Goal: Task Accomplishment & Management: Use online tool/utility

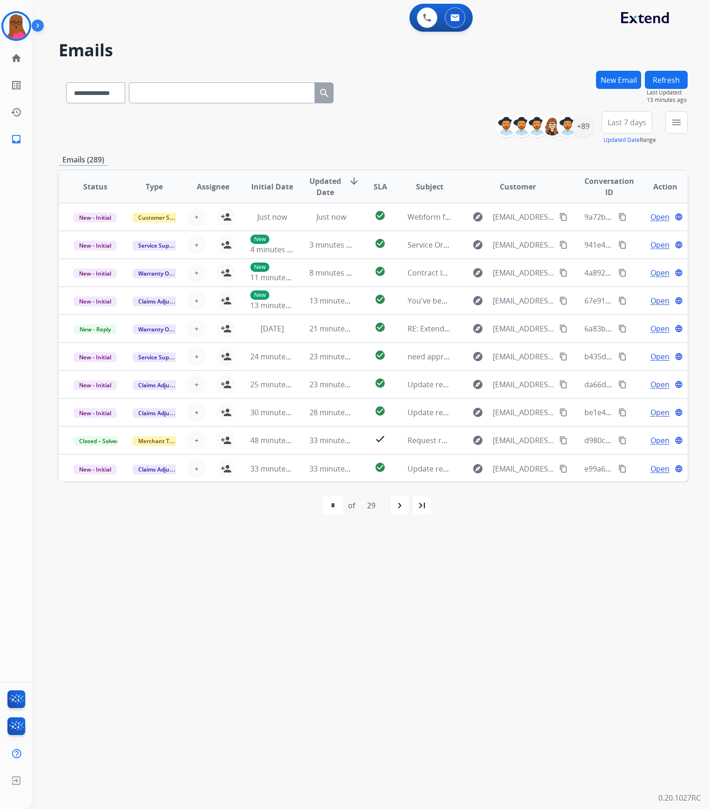
select select "**********"
click at [425, 32] on div "0 Voice Interactions 0 Email Interactions" at bounding box center [366, 19] width 644 height 30
click at [429, 23] on button at bounding box center [427, 17] width 20 height 20
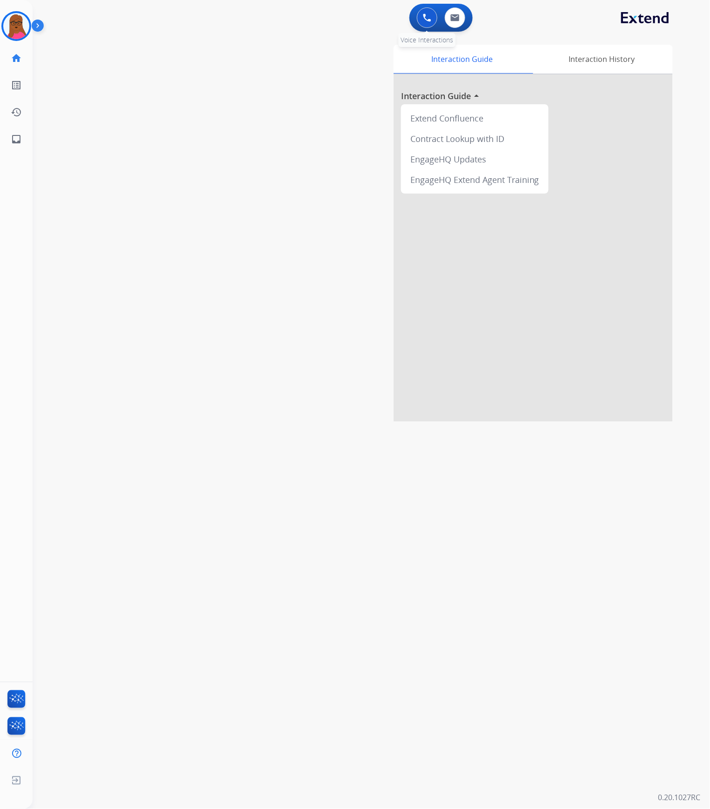
click at [419, 22] on button at bounding box center [427, 17] width 20 height 20
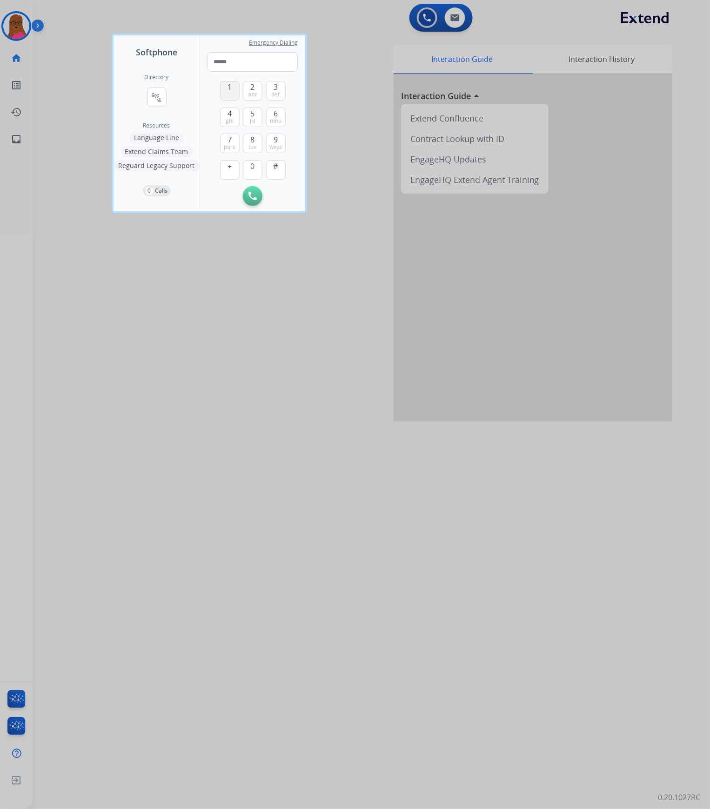
click at [235, 91] on button "1" at bounding box center [230, 91] width 20 height 20
click at [249, 91] on span "abc" at bounding box center [252, 94] width 9 height 7
click at [233, 91] on button "1" at bounding box center [230, 91] width 20 height 20
click at [277, 146] on span "wxyz" at bounding box center [275, 146] width 13 height 7
click at [230, 140] on span "7" at bounding box center [230, 139] width 4 height 11
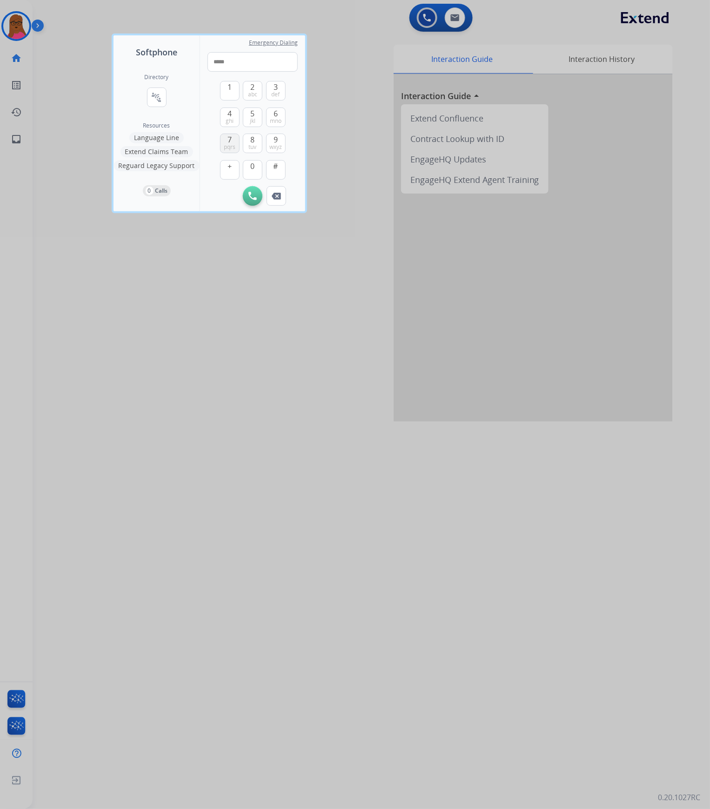
click at [230, 140] on span "7" at bounding box center [230, 139] width 4 height 11
click at [273, 123] on span "mno" at bounding box center [276, 120] width 12 height 7
click at [255, 168] on button "0" at bounding box center [253, 170] width 20 height 20
click at [274, 145] on span "wxyz" at bounding box center [275, 146] width 13 height 7
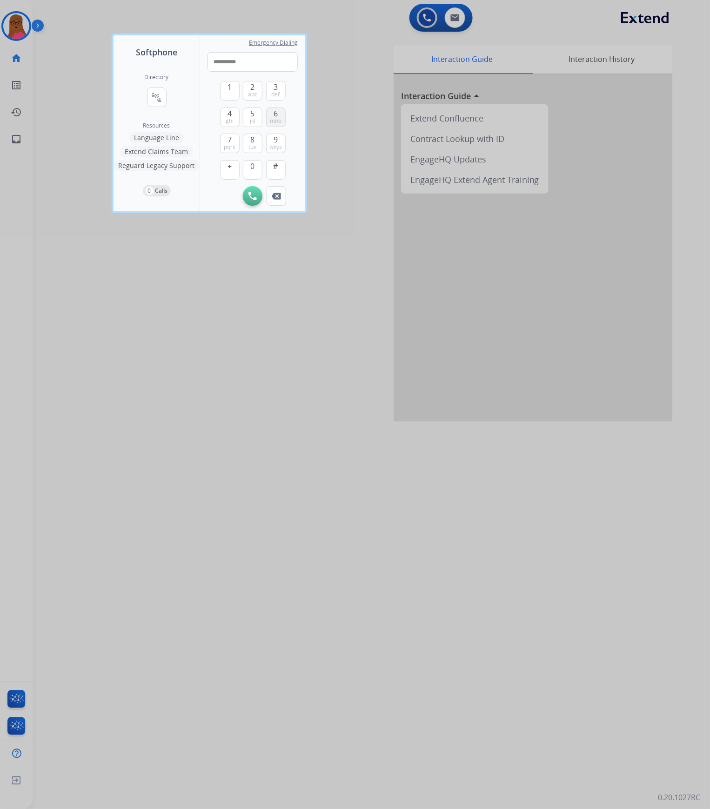
click at [276, 120] on span "mno" at bounding box center [276, 120] width 12 height 7
click at [280, 197] on img at bounding box center [276, 196] width 9 height 7
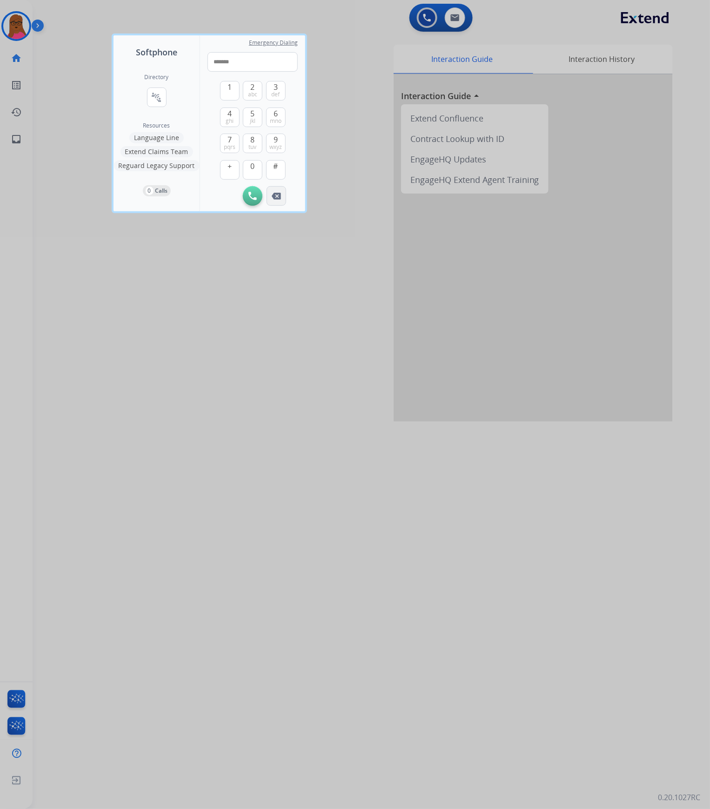
click at [280, 197] on img at bounding box center [276, 196] width 9 height 7
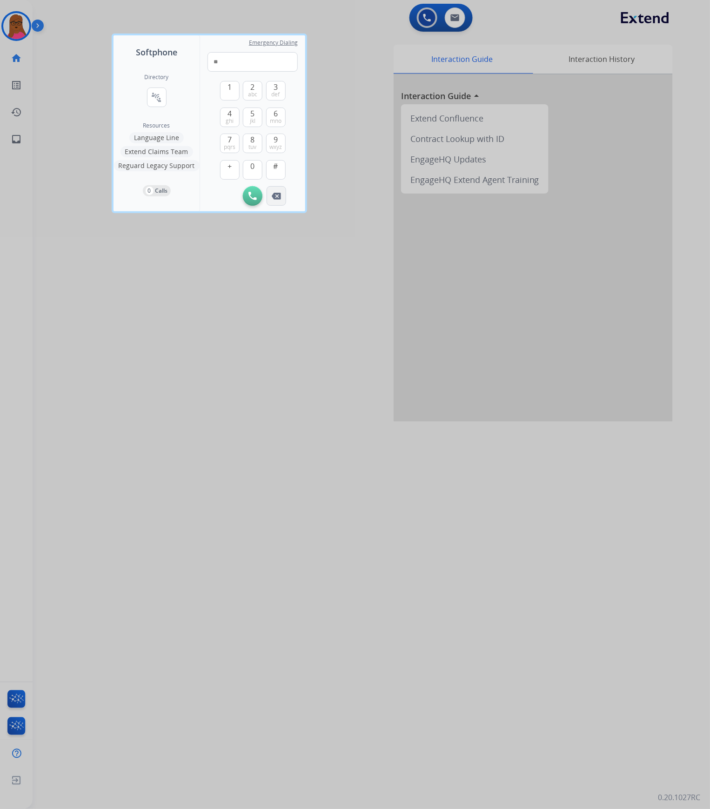
click at [280, 197] on img at bounding box center [276, 196] width 9 height 7
click at [248, 144] on button "8 tuv" at bounding box center [253, 144] width 20 height 20
click at [270, 117] on span "mno" at bounding box center [276, 120] width 12 height 7
click at [235, 144] on button "7 pqrs" at bounding box center [230, 144] width 20 height 20
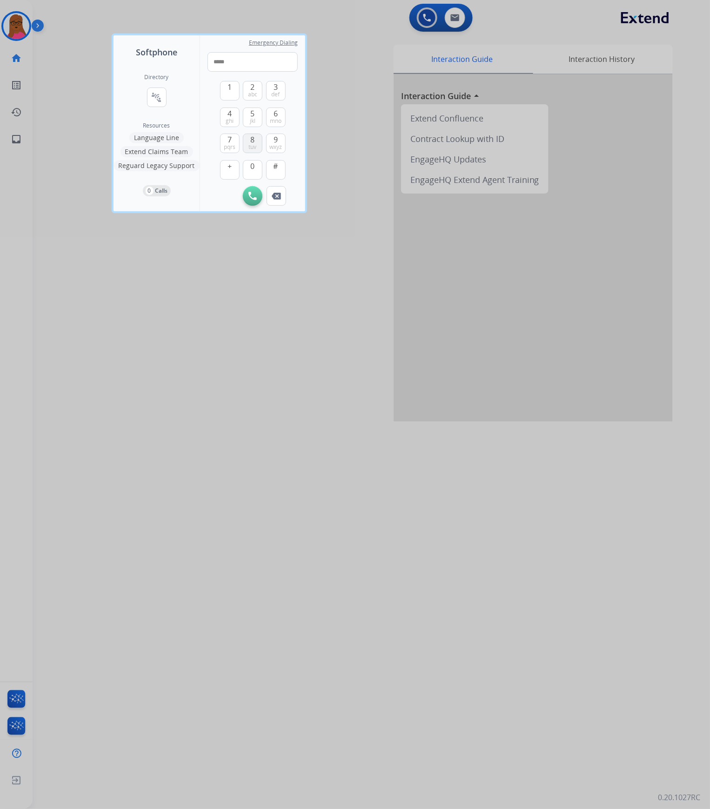
click at [250, 143] on span "tuv" at bounding box center [253, 146] width 8 height 7
click at [228, 142] on span "7" at bounding box center [230, 139] width 4 height 11
click at [230, 151] on button "7 pqrs" at bounding box center [230, 144] width 20 height 20
click at [279, 141] on button "9 wxyz" at bounding box center [276, 144] width 20 height 20
click at [275, 86] on span "3" at bounding box center [276, 86] width 4 height 11
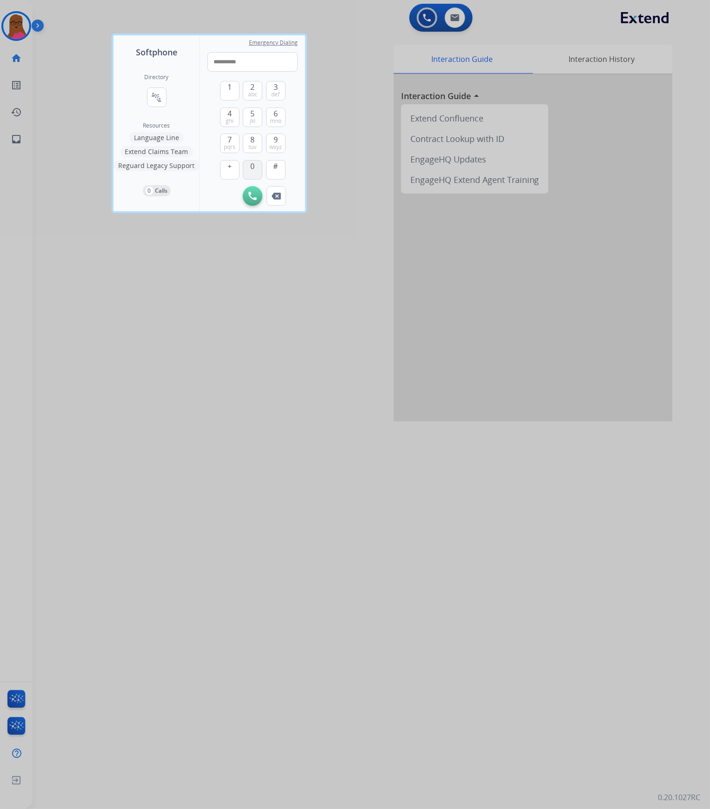
click at [248, 168] on button "0" at bounding box center [253, 170] width 20 height 20
type input "**********"
click at [253, 199] on img at bounding box center [252, 196] width 8 height 8
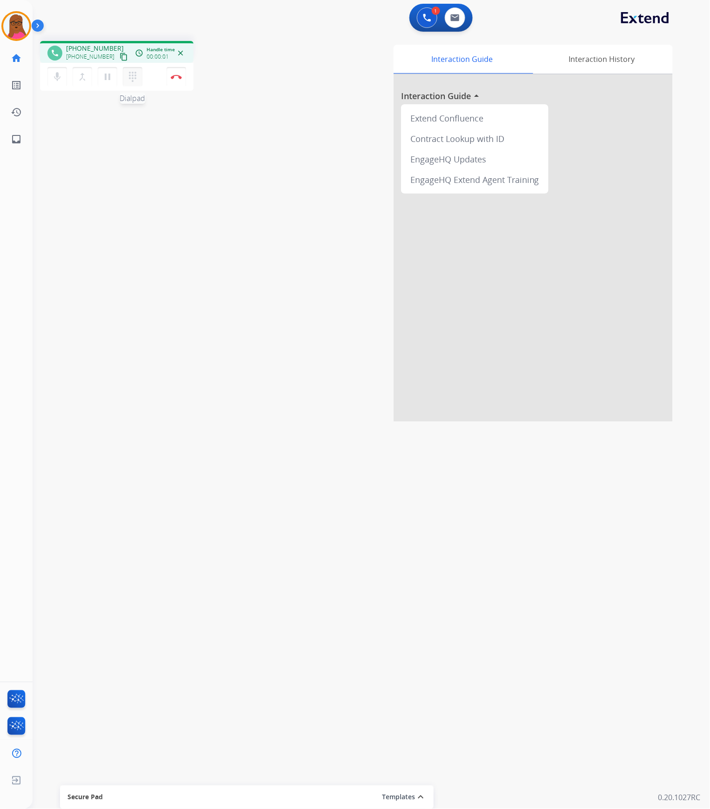
click at [138, 77] on button "dialpad Dialpad" at bounding box center [133, 77] width 20 height 20
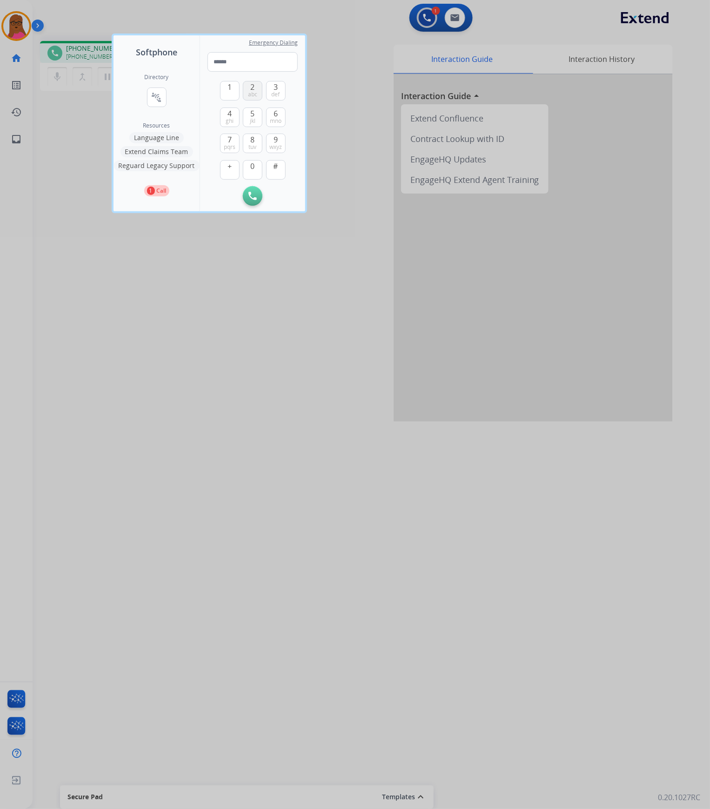
click at [246, 89] on button "2 abc" at bounding box center [253, 91] width 20 height 20
click at [232, 94] on button "1" at bounding box center [230, 91] width 20 height 20
click at [270, 144] on span "wxyz" at bounding box center [275, 146] width 13 height 7
click at [231, 143] on span "pqrs" at bounding box center [230, 146] width 12 height 7
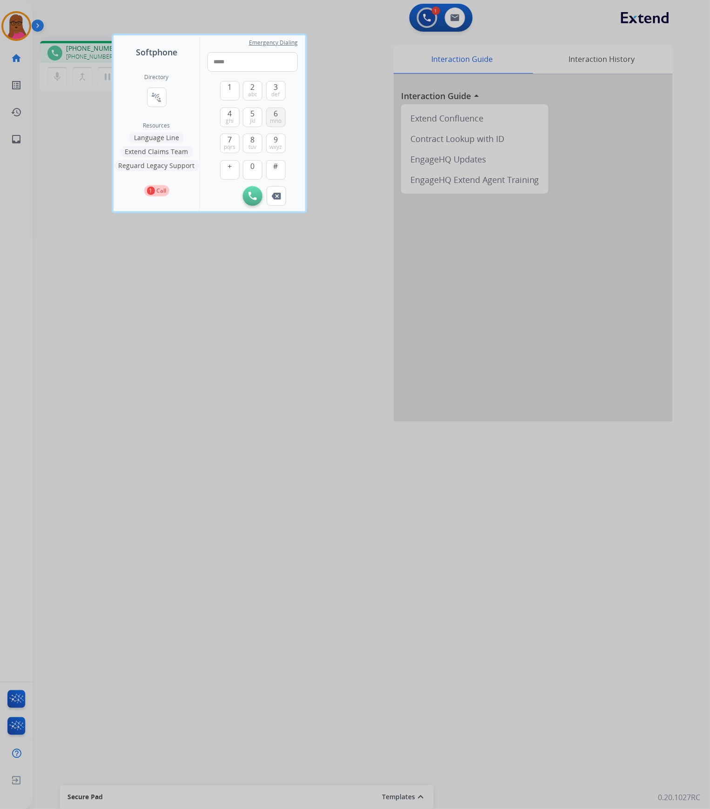
click at [274, 117] on span "mno" at bounding box center [276, 120] width 12 height 7
click at [255, 166] on button "0" at bounding box center [253, 170] width 20 height 20
click at [274, 136] on span "9" at bounding box center [276, 139] width 4 height 11
drag, startPoint x: 274, startPoint y: 139, endPoint x: 273, endPoint y: 125, distance: 14.0
click at [274, 140] on span "9" at bounding box center [276, 139] width 4 height 11
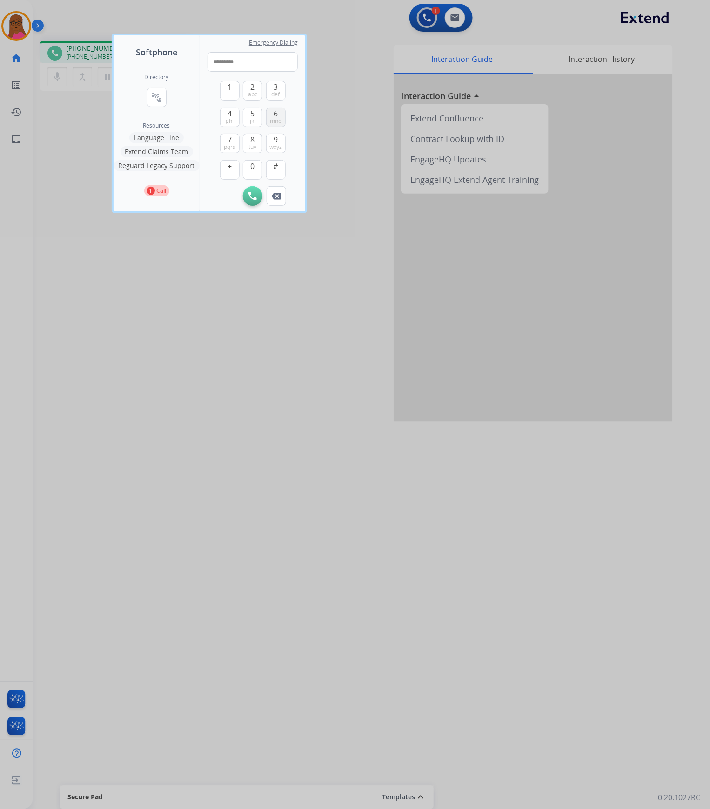
click at [274, 115] on span "6" at bounding box center [276, 113] width 4 height 11
click at [278, 198] on img at bounding box center [276, 196] width 9 height 7
click at [282, 194] on button "Remove Number" at bounding box center [277, 196] width 20 height 20
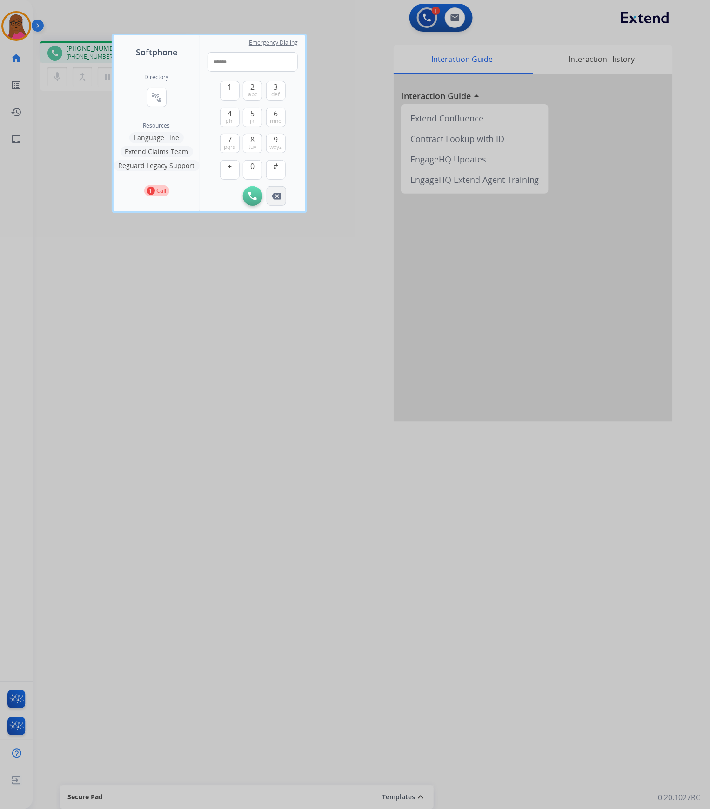
click at [282, 194] on button "Remove Number" at bounding box center [277, 196] width 20 height 20
click at [282, 195] on button "Remove Number" at bounding box center [277, 196] width 20 height 20
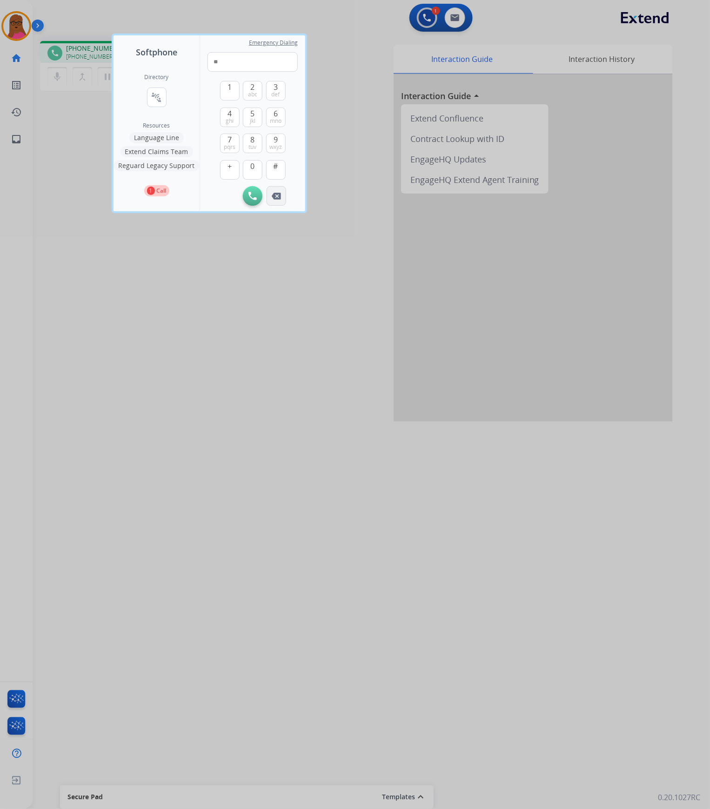
type input "*"
click at [282, 195] on button "Remove Number" at bounding box center [277, 196] width 20 height 20
click at [354, 194] on div at bounding box center [355, 404] width 710 height 809
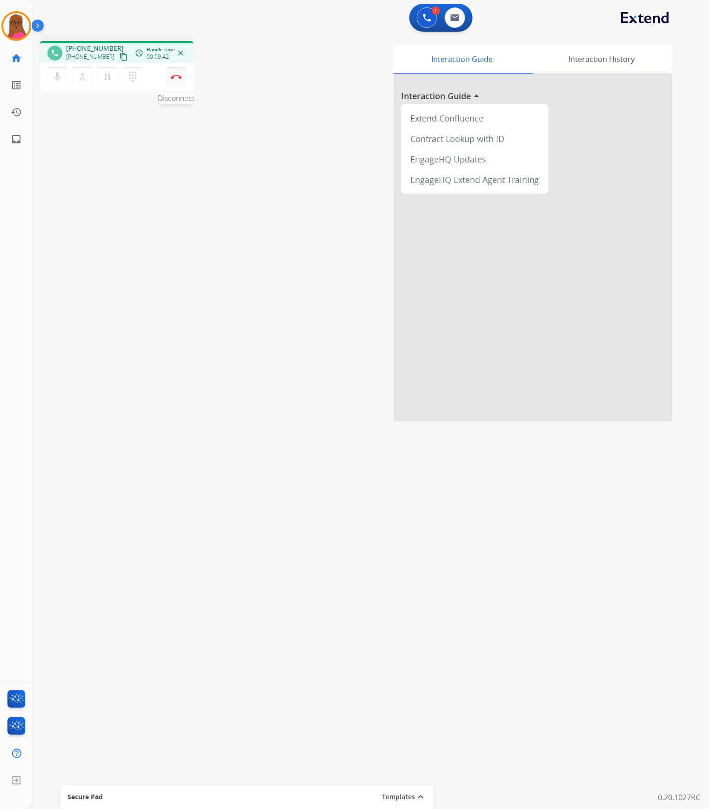
click at [177, 82] on button "Disconnect" at bounding box center [177, 77] width 20 height 20
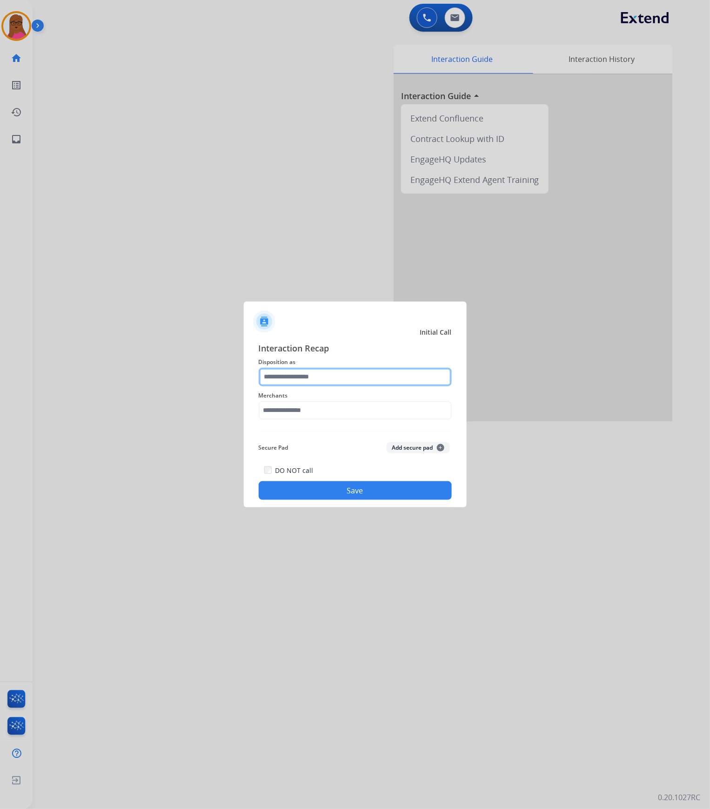
click at [372, 371] on input "text" at bounding box center [355, 377] width 193 height 19
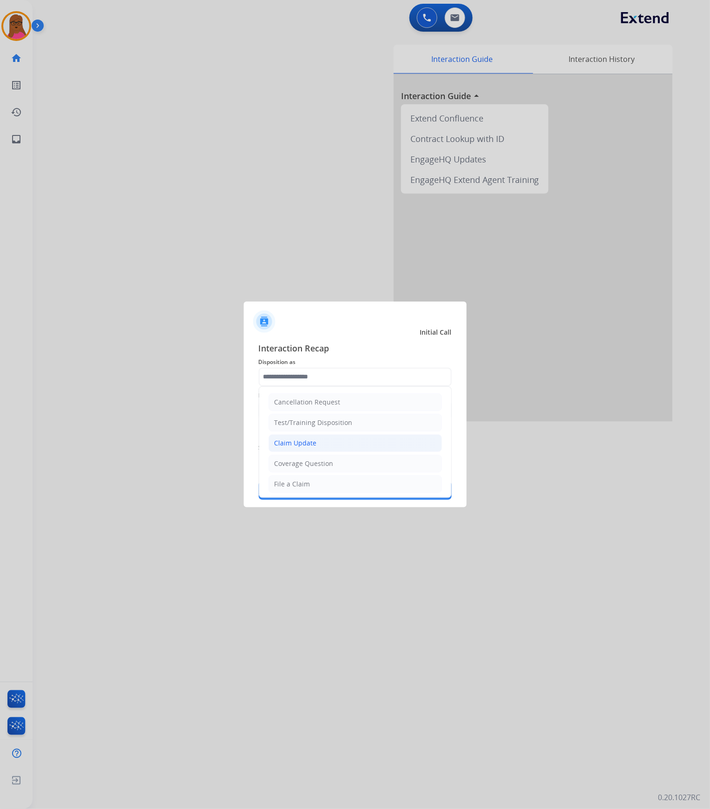
click at [330, 444] on li "Claim Update" at bounding box center [356, 443] width 174 height 18
type input "**********"
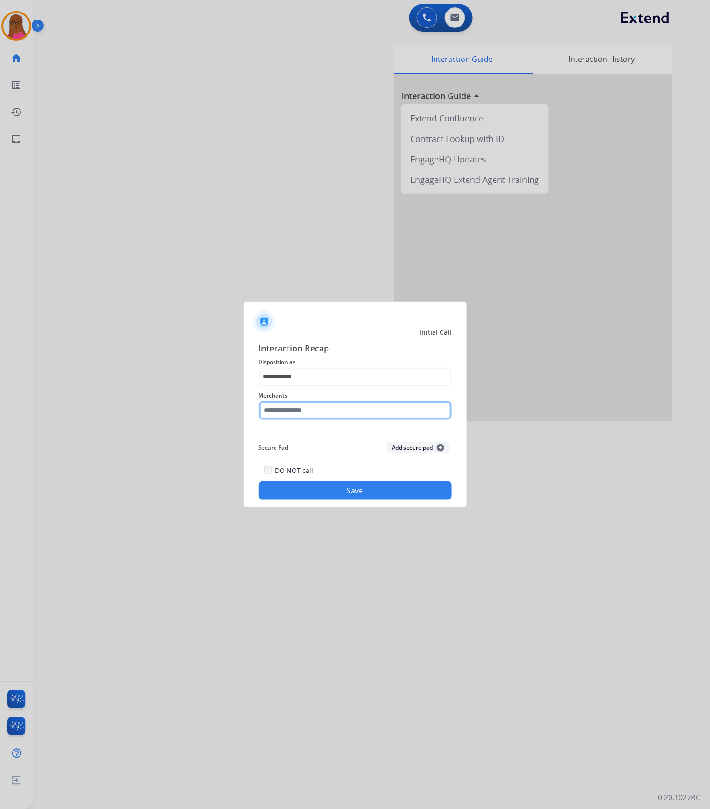
click at [336, 410] on input "text" at bounding box center [355, 410] width 193 height 19
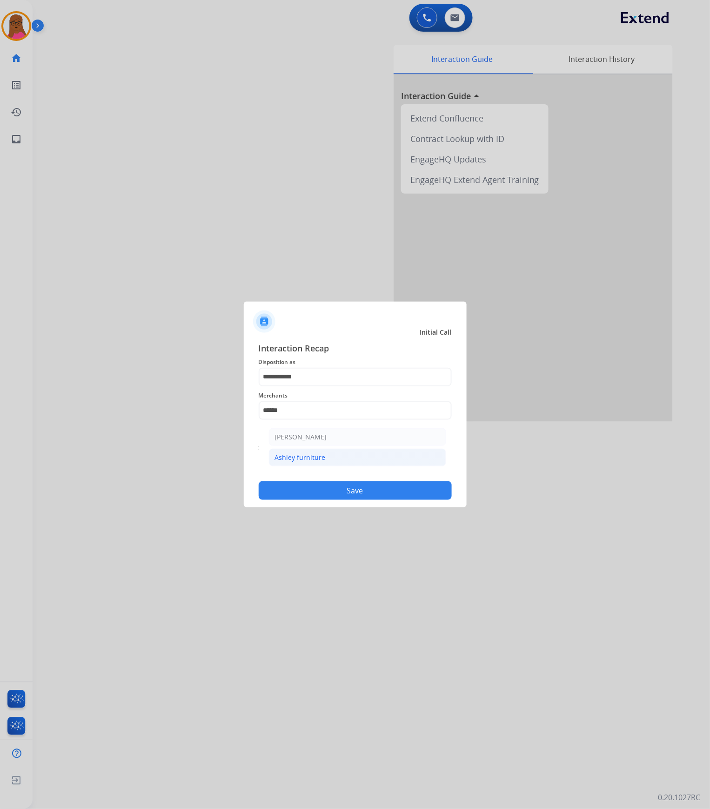
click at [322, 457] on div "Ashley furniture" at bounding box center [300, 457] width 51 height 9
type input "**********"
click at [332, 487] on button "Save" at bounding box center [355, 490] width 193 height 19
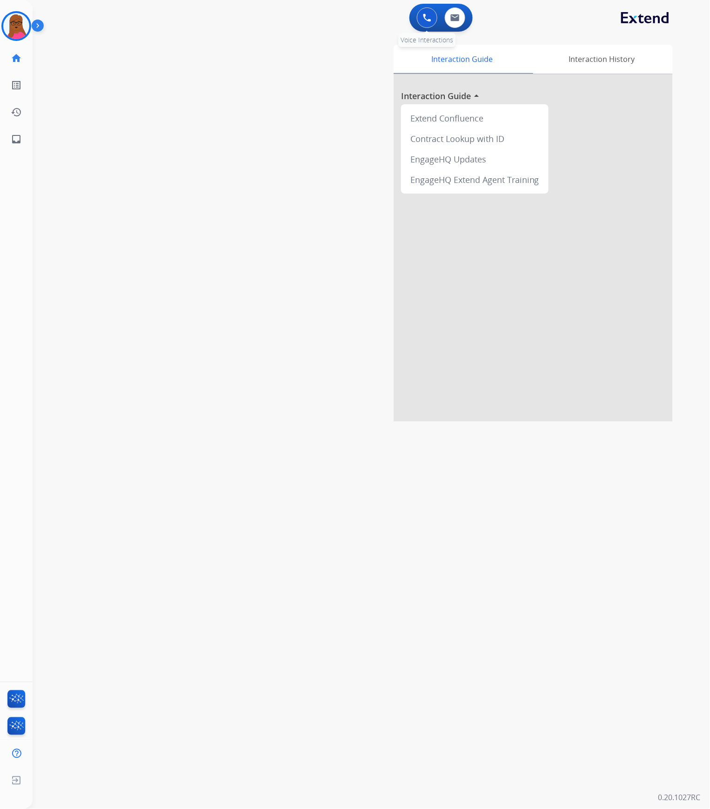
click at [423, 17] on img at bounding box center [427, 17] width 8 height 8
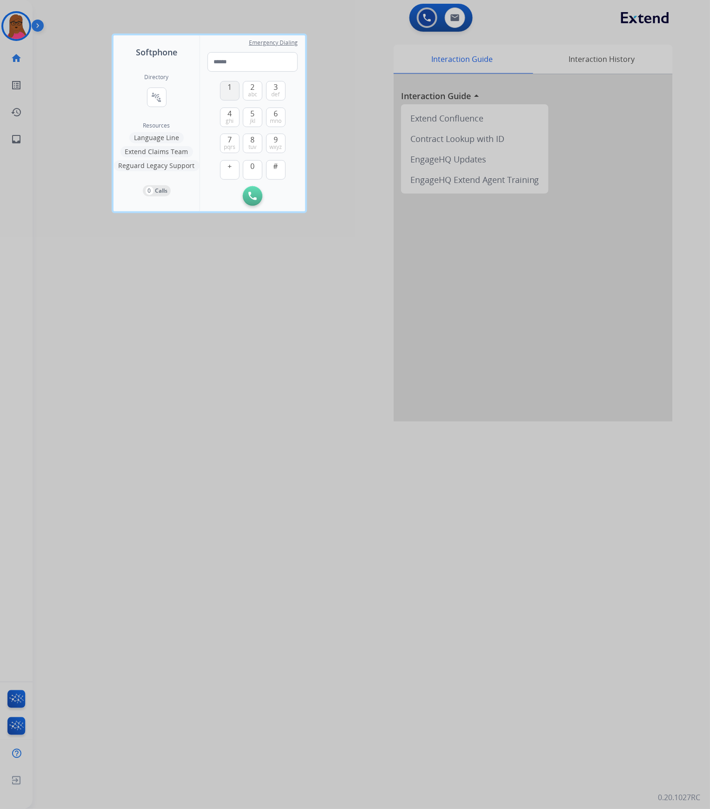
click at [233, 100] on button "1" at bounding box center [230, 91] width 20 height 20
click at [247, 90] on button "2 abc" at bounding box center [253, 91] width 20 height 20
click at [229, 90] on span "1" at bounding box center [230, 86] width 4 height 11
click at [277, 144] on span "wxyz" at bounding box center [275, 146] width 13 height 7
click at [231, 148] on span "pqrs" at bounding box center [230, 146] width 12 height 7
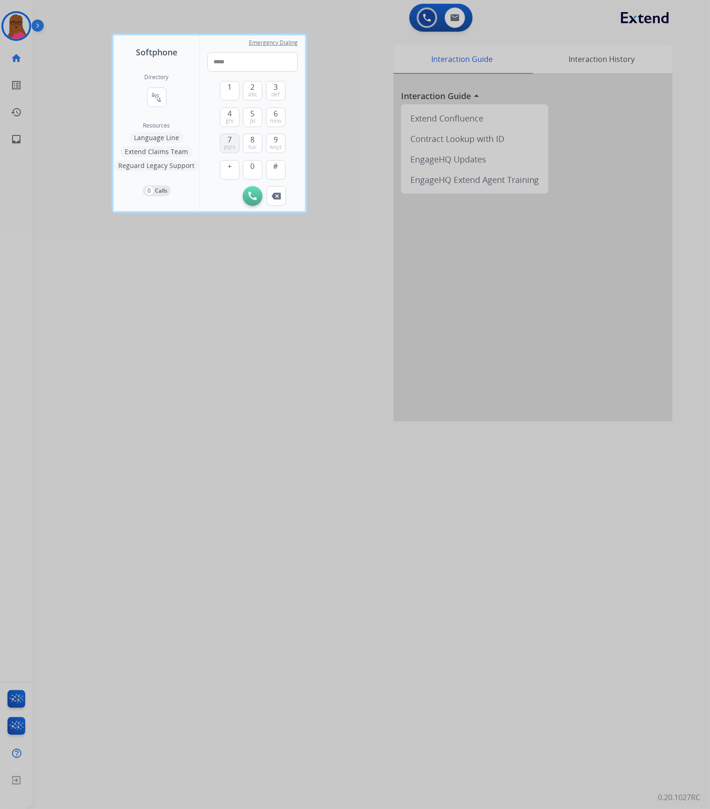
drag, startPoint x: 231, startPoint y: 148, endPoint x: 237, endPoint y: 145, distance: 6.7
click at [230, 148] on span "pqrs" at bounding box center [230, 146] width 12 height 7
click at [274, 123] on span "mno" at bounding box center [276, 120] width 12 height 7
click at [250, 175] on button "0" at bounding box center [253, 170] width 20 height 20
click at [273, 149] on span "wxyz" at bounding box center [275, 146] width 13 height 7
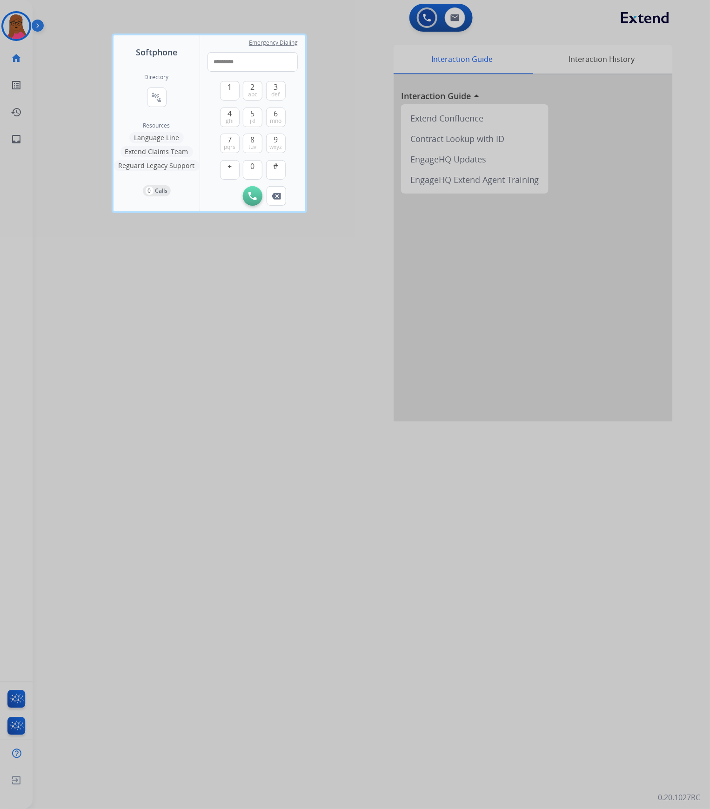
drag, startPoint x: 273, startPoint y: 149, endPoint x: 278, endPoint y: 131, distance: 19.0
click at [273, 148] on span "wxyz" at bounding box center [275, 146] width 13 height 7
click at [281, 120] on span "mno" at bounding box center [276, 120] width 12 height 7
type input "**********"
click at [252, 194] on img at bounding box center [252, 196] width 8 height 8
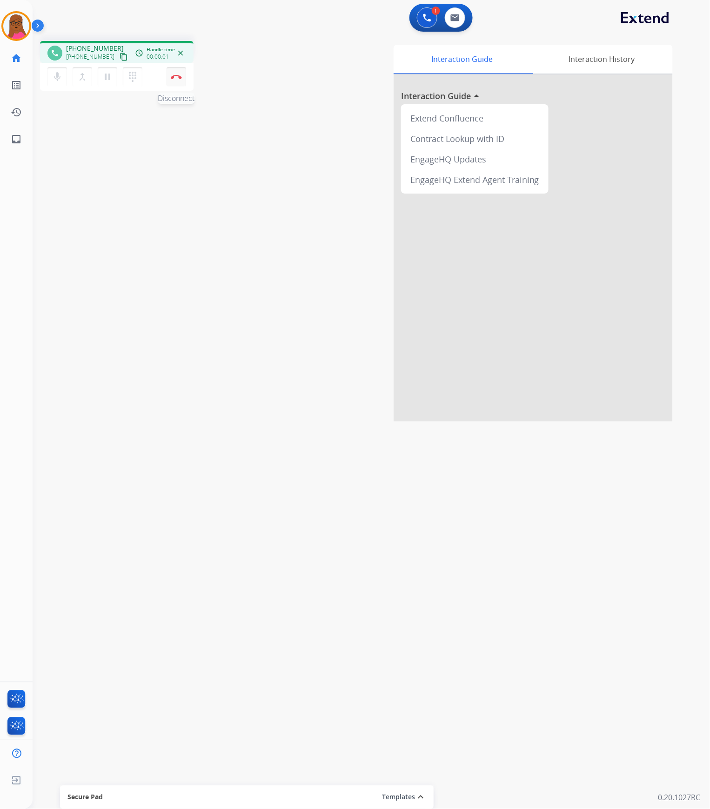
click at [178, 75] on img at bounding box center [176, 76] width 11 height 5
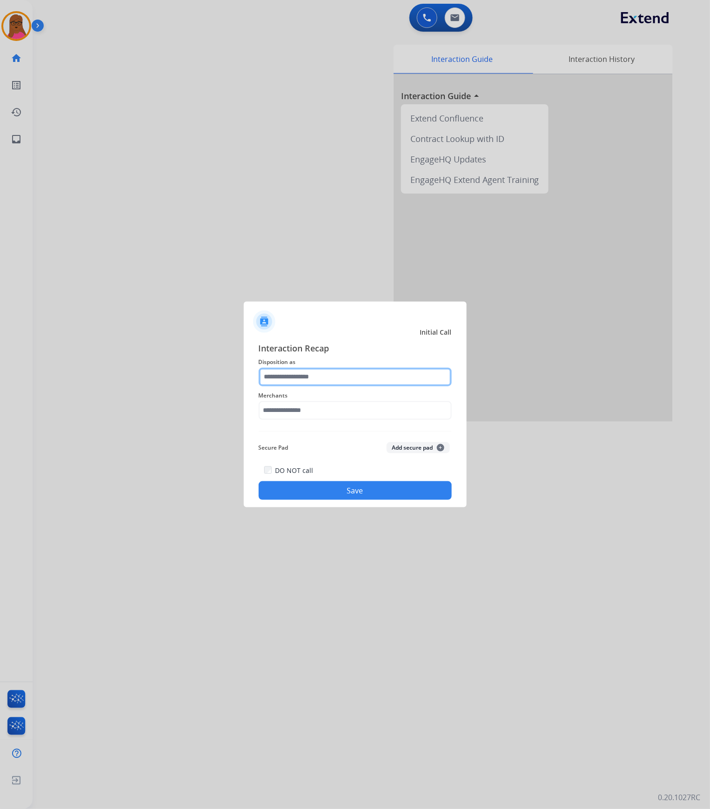
click at [392, 378] on input "text" at bounding box center [355, 377] width 193 height 19
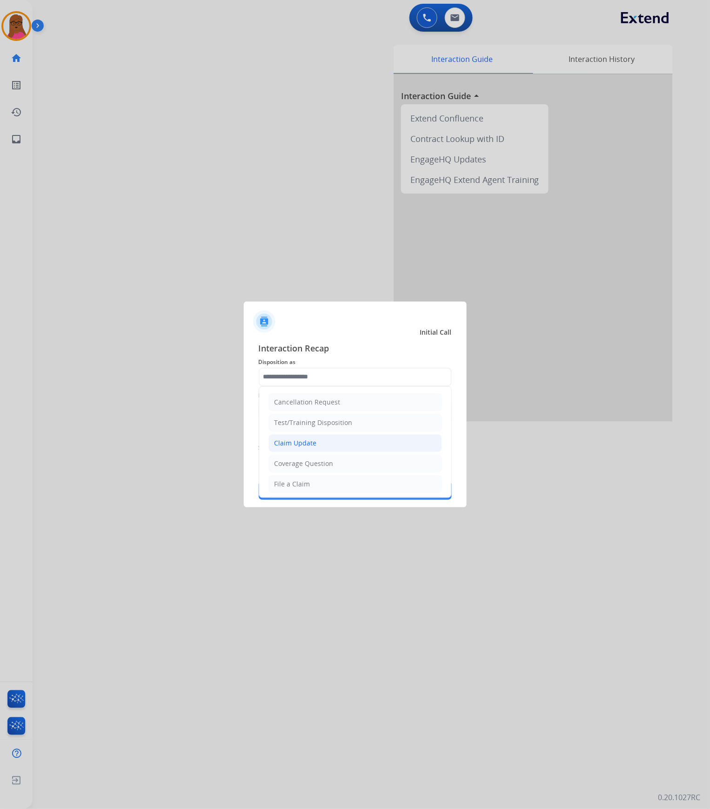
click at [335, 443] on li "Claim Update" at bounding box center [356, 443] width 174 height 18
type input "**********"
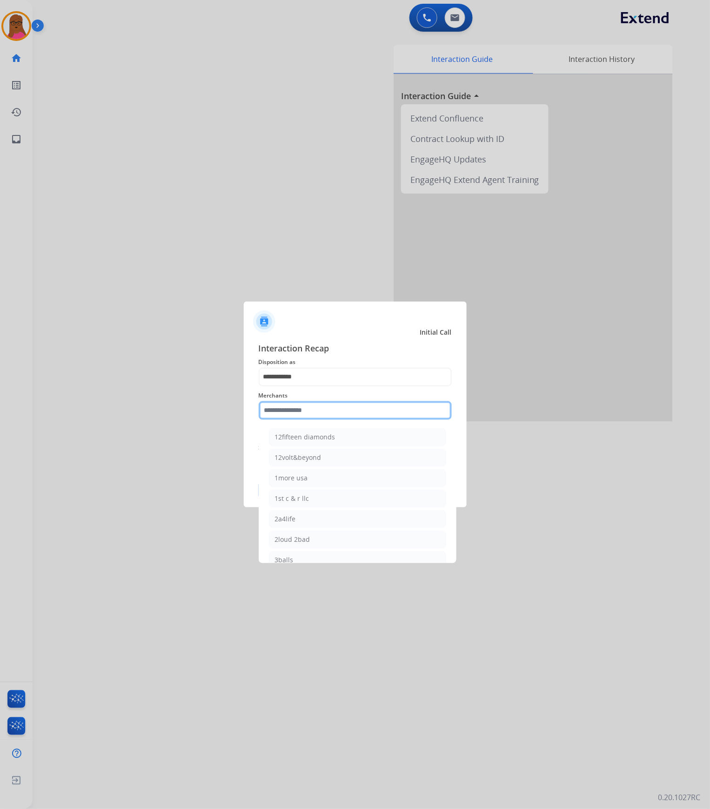
click at [334, 410] on input "text" at bounding box center [355, 410] width 193 height 19
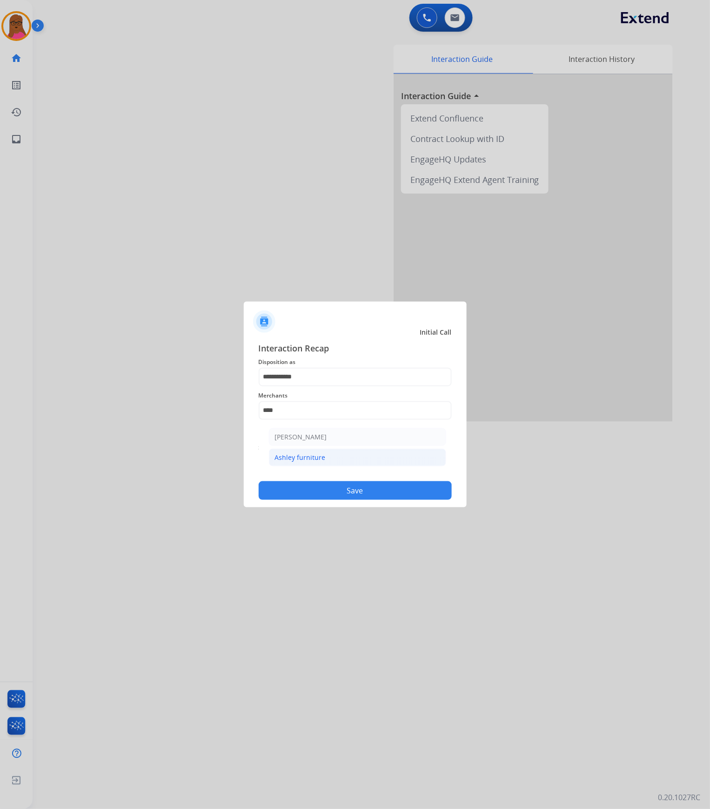
click at [340, 453] on li "Ashley furniture" at bounding box center [357, 458] width 177 height 18
type input "**********"
click at [357, 494] on button "Save" at bounding box center [355, 490] width 193 height 19
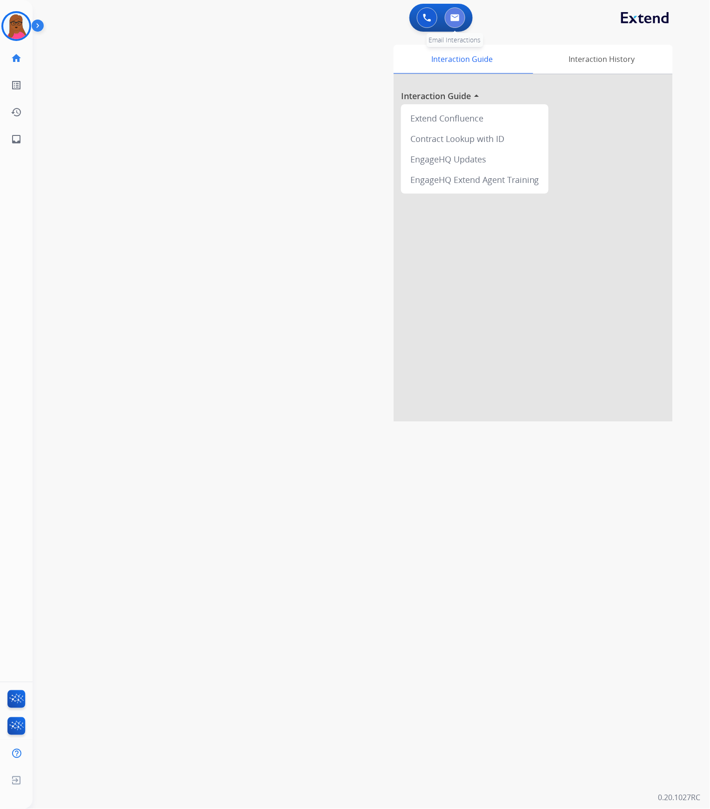
click at [457, 25] on button at bounding box center [455, 17] width 20 height 20
select select "**********"
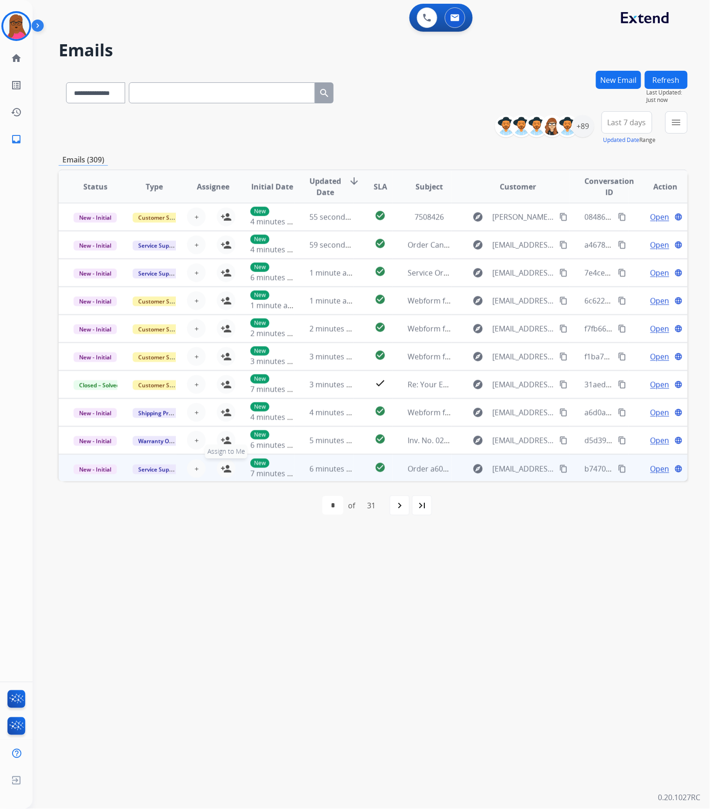
click at [226, 467] on mat-icon "person_add" at bounding box center [226, 468] width 11 height 11
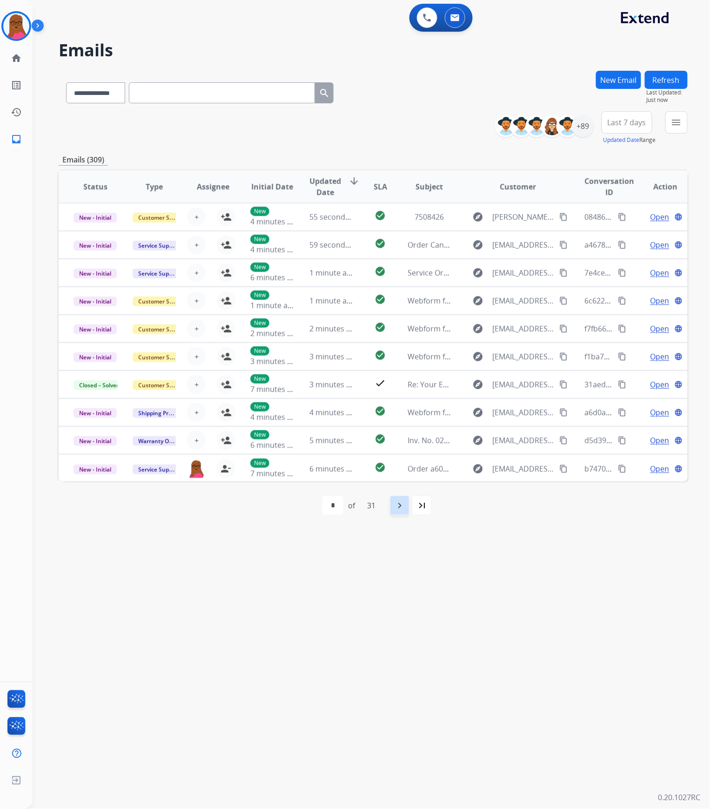
click at [396, 510] on mat-icon "navigate_next" at bounding box center [399, 505] width 11 height 11
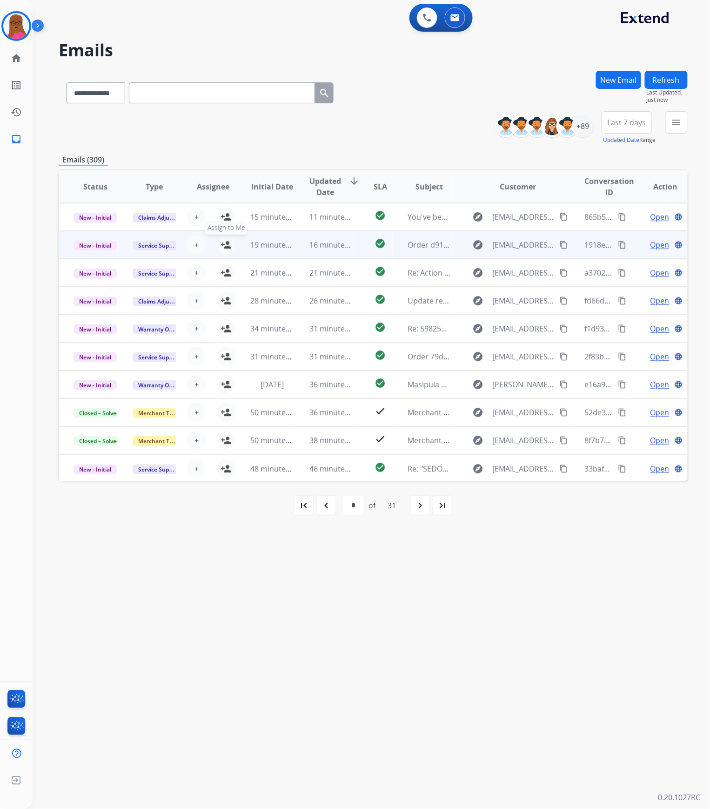
click at [222, 246] on mat-icon "person_add" at bounding box center [226, 244] width 11 height 11
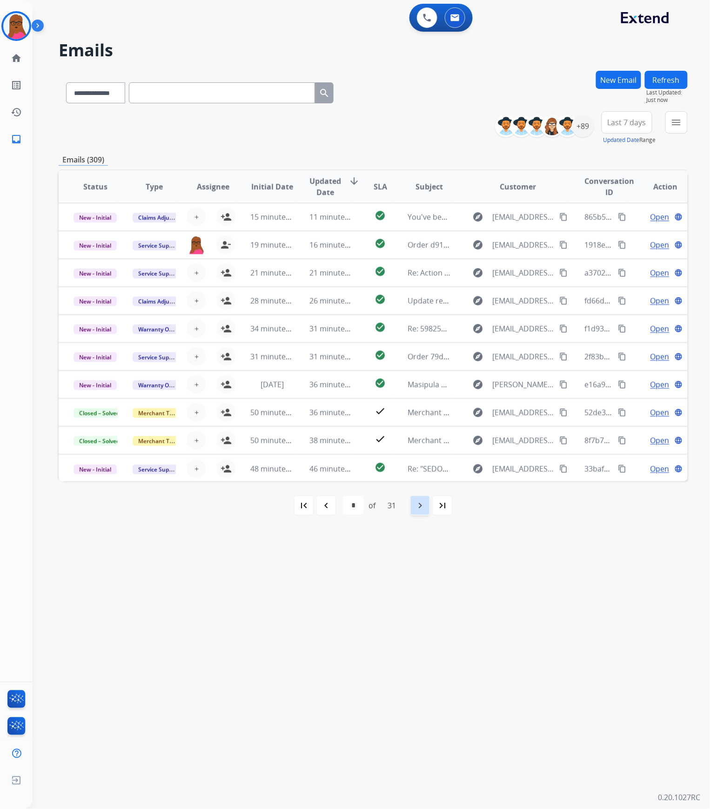
click at [416, 497] on div "navigate_next" at bounding box center [420, 505] width 20 height 20
select select "*"
click at [583, 128] on div "+89" at bounding box center [583, 126] width 22 height 22
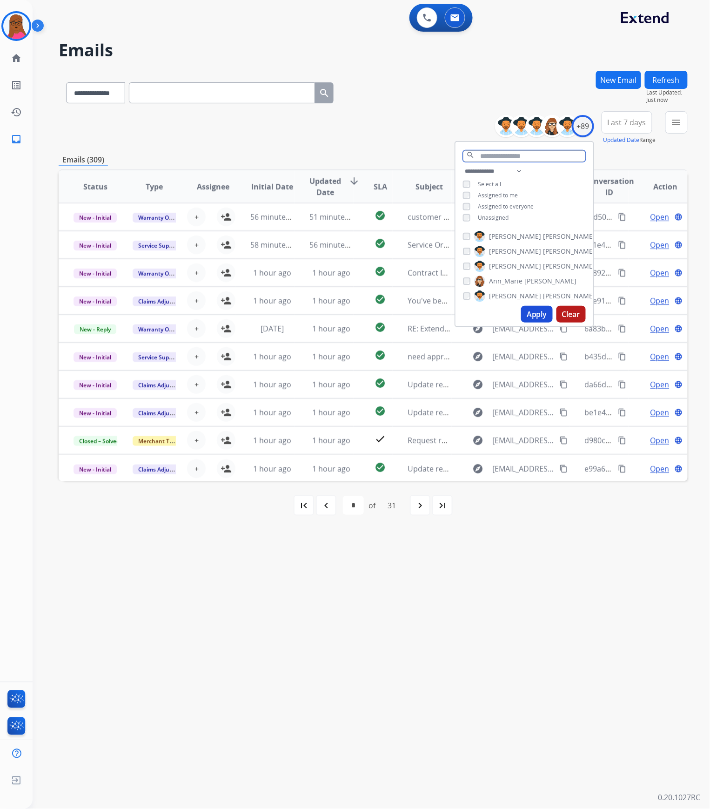
click at [491, 158] on input "text" at bounding box center [524, 156] width 123 height 12
type input "**"
click at [535, 300] on button "Apply" at bounding box center [537, 306] width 32 height 17
select select "*"
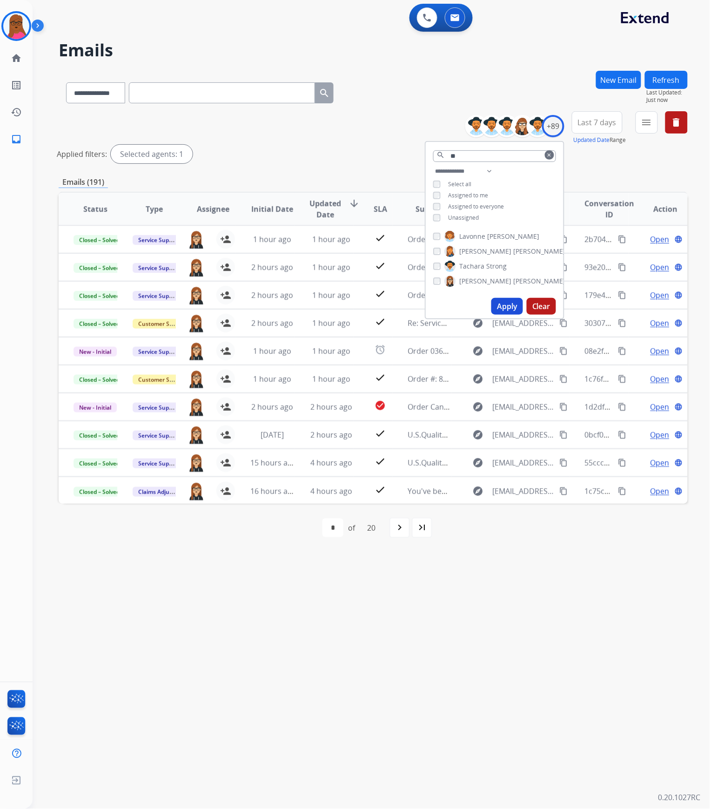
click at [470, 620] on div "**********" at bounding box center [360, 421] width 655 height 775
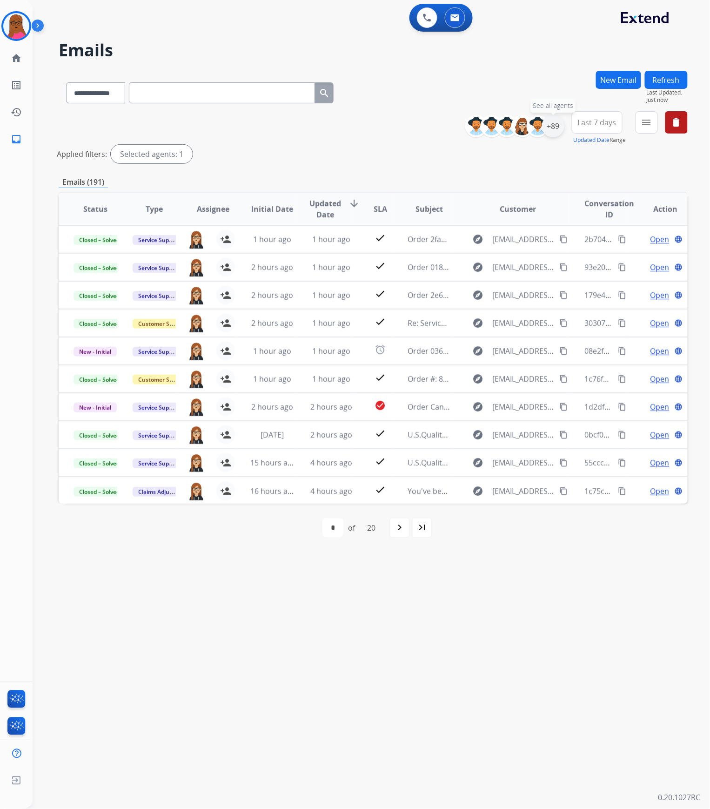
click at [557, 128] on div "+89" at bounding box center [553, 126] width 22 height 22
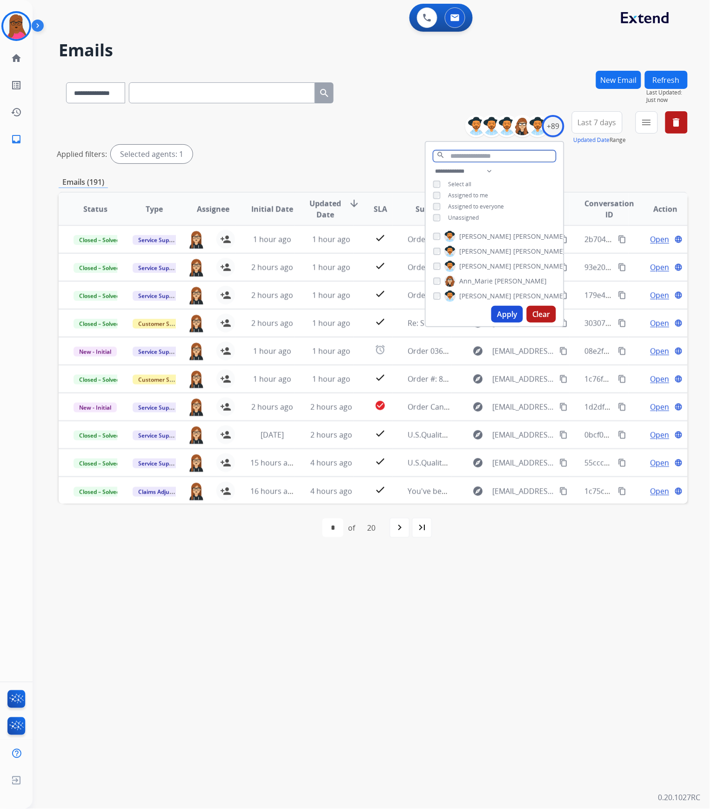
click at [496, 150] on input "text" at bounding box center [494, 156] width 123 height 12
type input "***"
click at [507, 287] on button "Apply" at bounding box center [507, 291] width 32 height 17
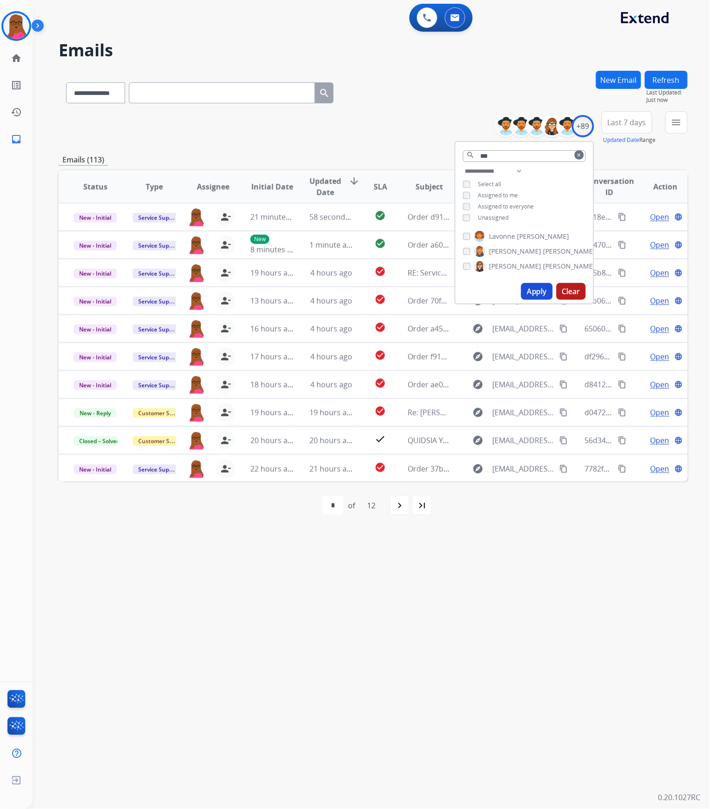
click at [577, 155] on mat-icon "clear" at bounding box center [580, 155] width 6 height 6
click at [531, 555] on div "**********" at bounding box center [360, 421] width 655 height 775
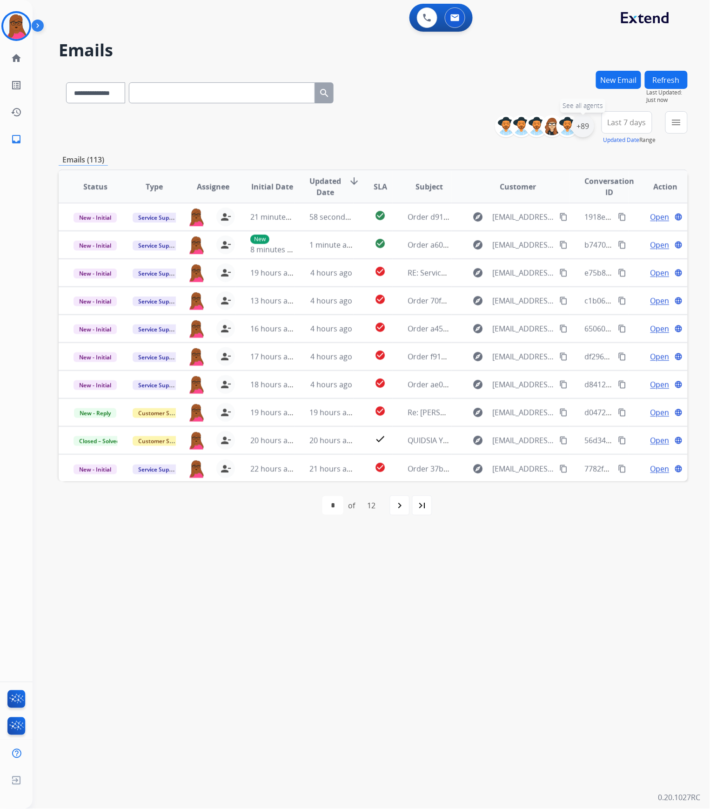
click at [585, 128] on div "+89" at bounding box center [583, 126] width 22 height 22
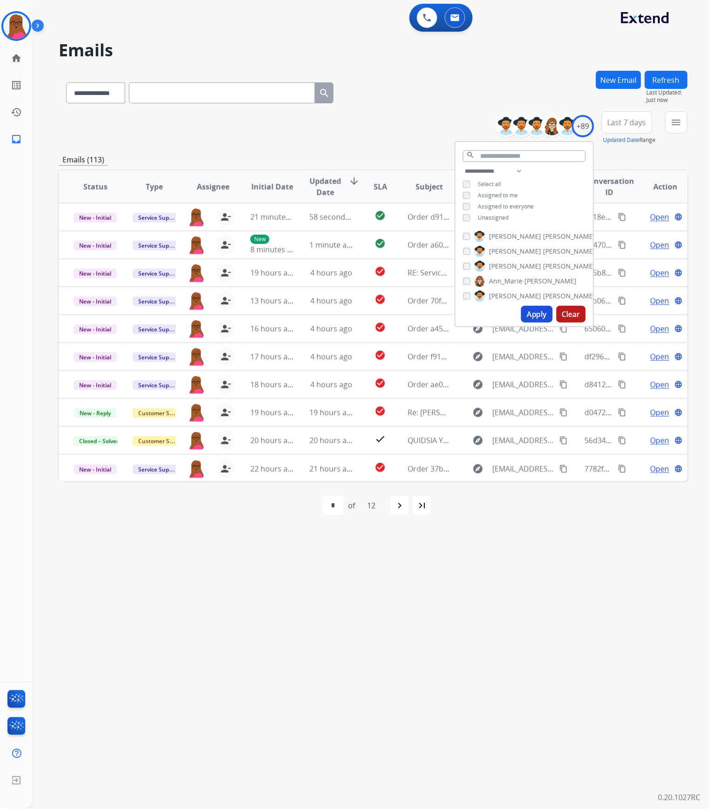
click at [462, 190] on div "**********" at bounding box center [525, 196] width 138 height 60
click at [529, 318] on button "Apply" at bounding box center [537, 314] width 32 height 17
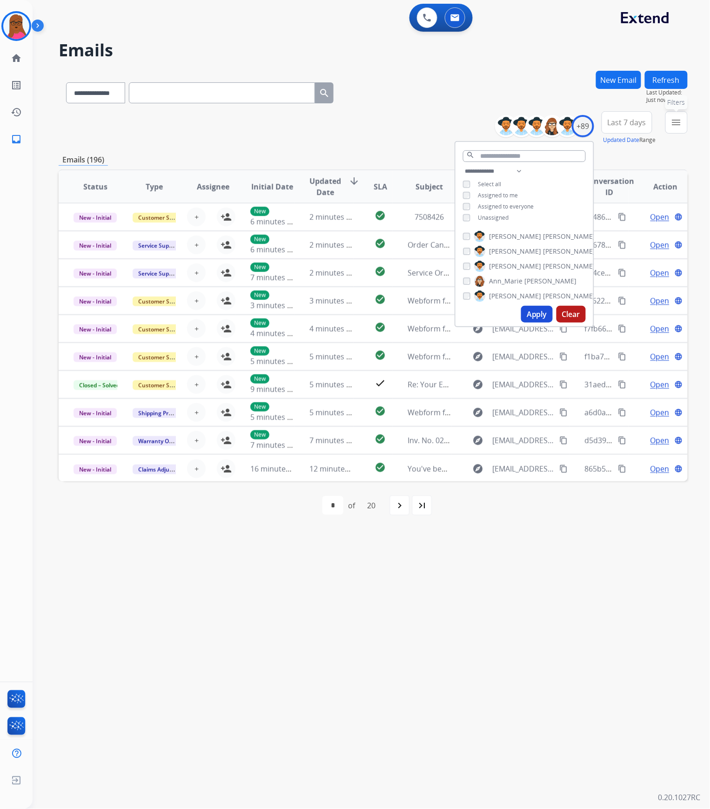
click at [675, 129] on button "menu Filters" at bounding box center [676, 122] width 22 height 22
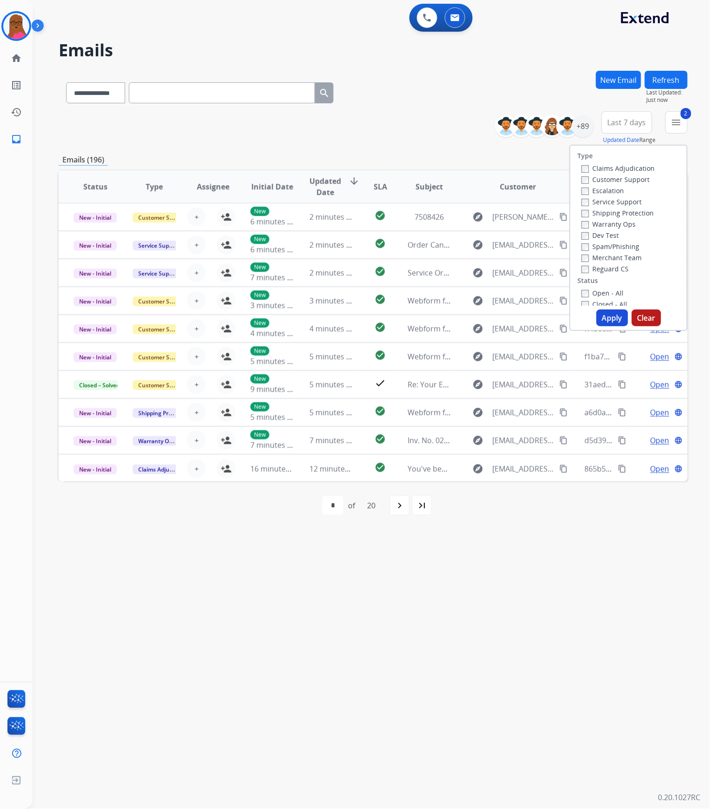
click at [600, 320] on button "Apply" at bounding box center [613, 317] width 32 height 17
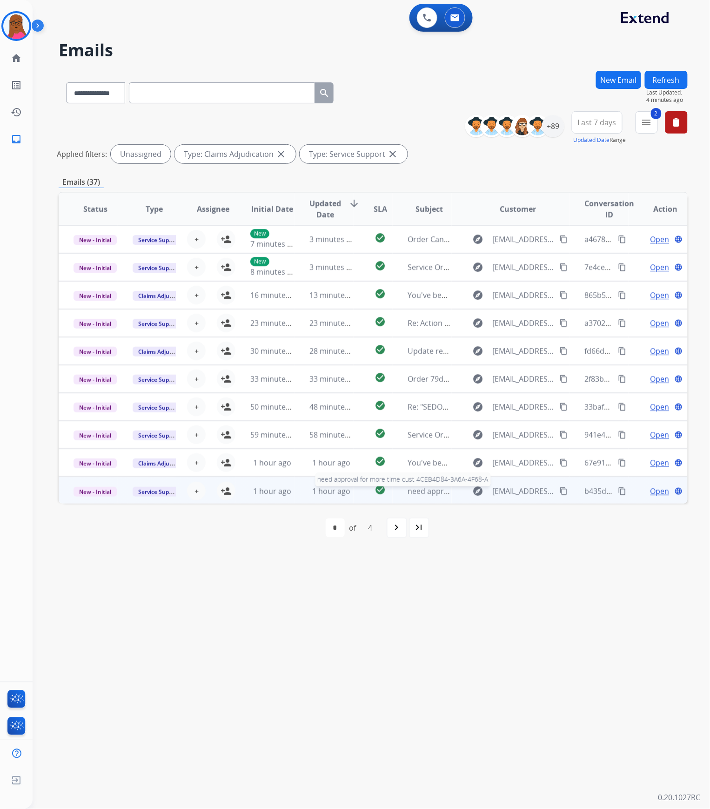
click at [408, 493] on span "need approval for more time cust 4CEB4D84-3A6A-4F68-A" at bounding box center [508, 491] width 201 height 10
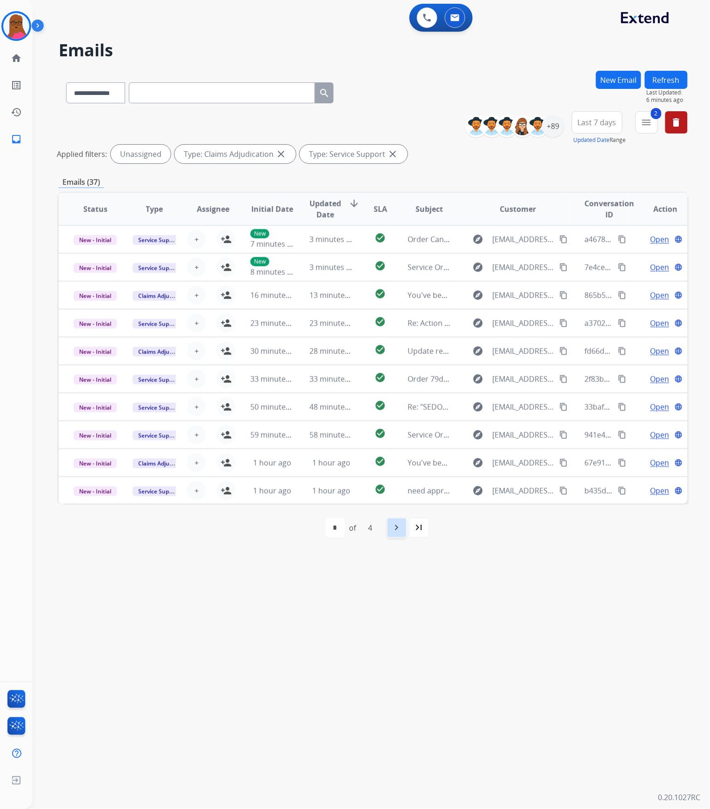
click at [400, 530] on mat-icon "navigate_next" at bounding box center [396, 527] width 11 height 11
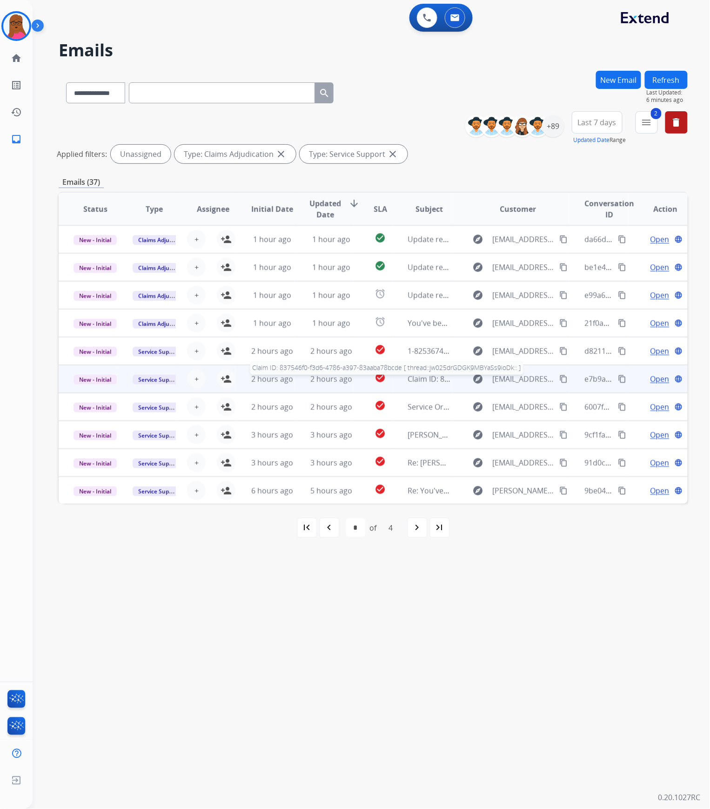
click at [411, 376] on span "Claim ID: 837546f0-f3d6-4786-a397-83aaba78bcde [ thread::jw025drGDGK9MBYaSs9ioD…" at bounding box center [566, 379] width 316 height 10
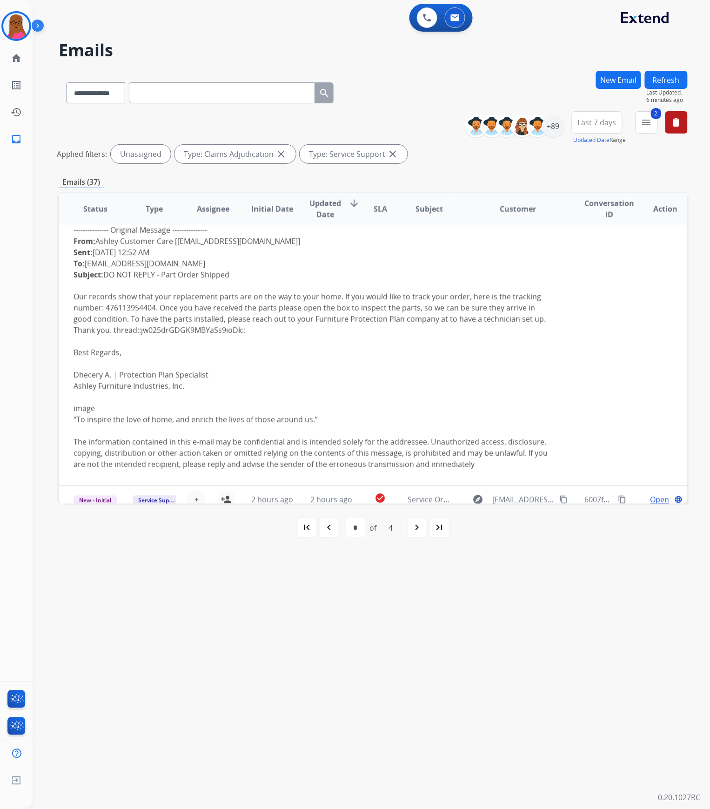
scroll to position [533, 0]
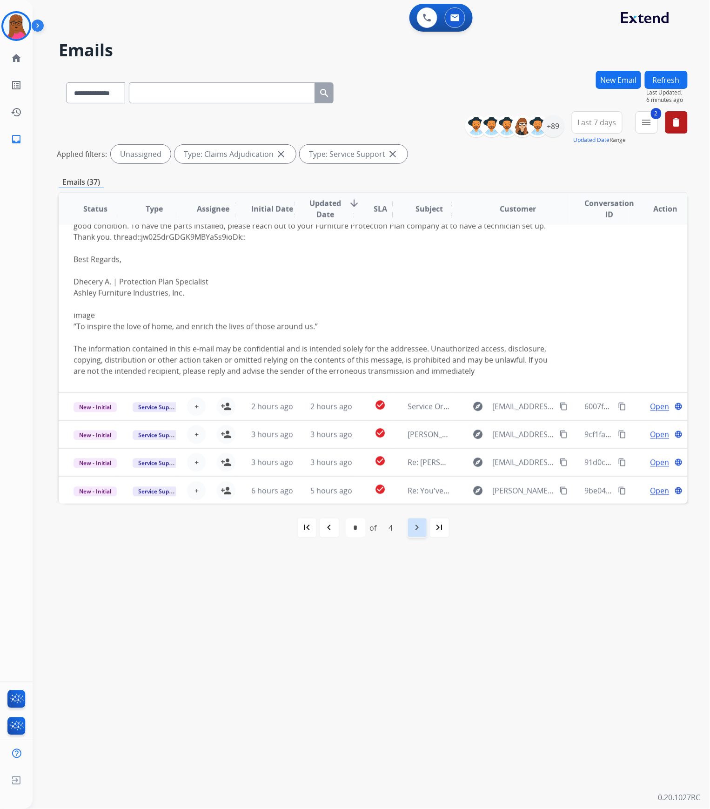
click at [417, 527] on mat-icon "navigate_next" at bounding box center [417, 527] width 11 height 11
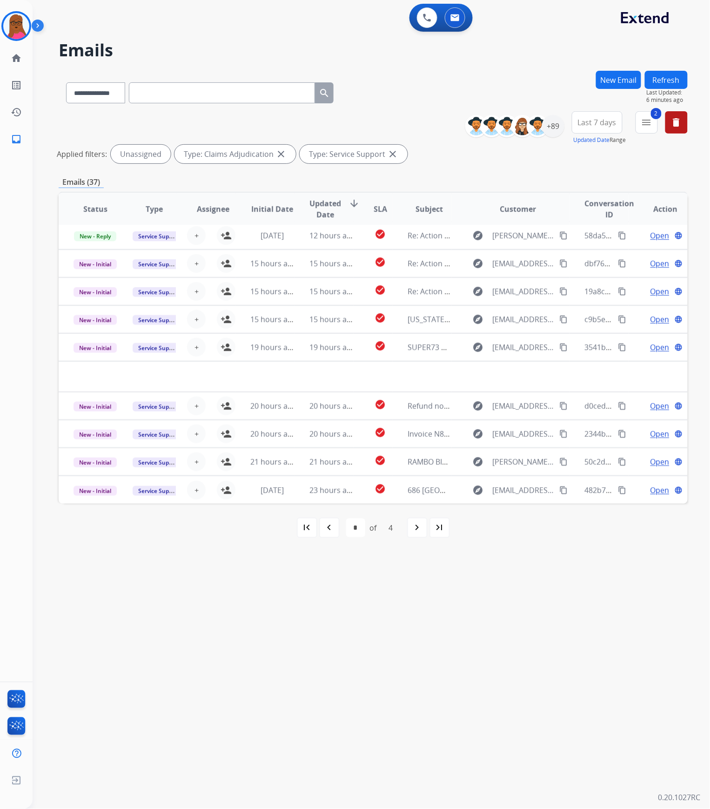
scroll to position [31, 0]
click at [419, 530] on mat-icon "navigate_next" at bounding box center [417, 527] width 11 height 11
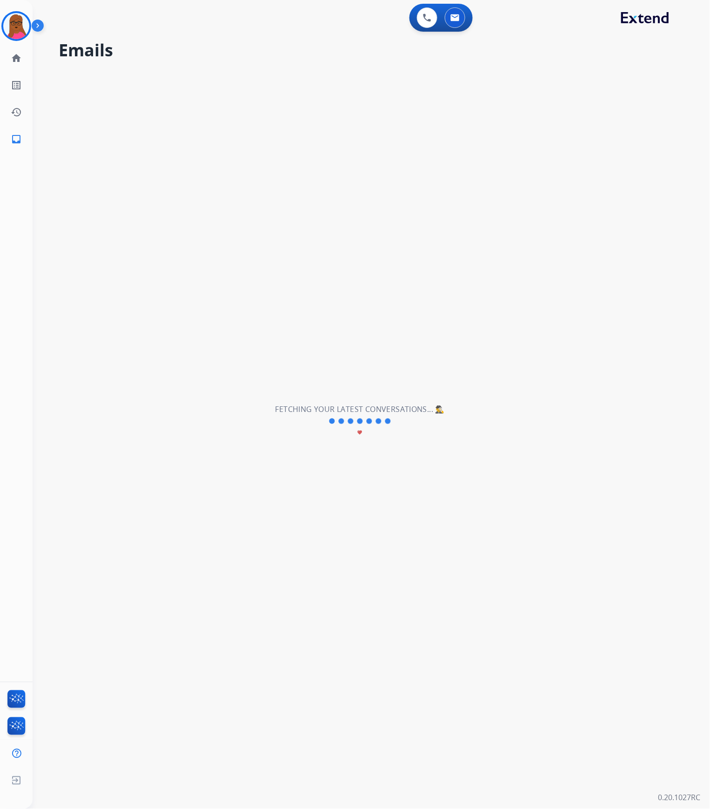
select select "*"
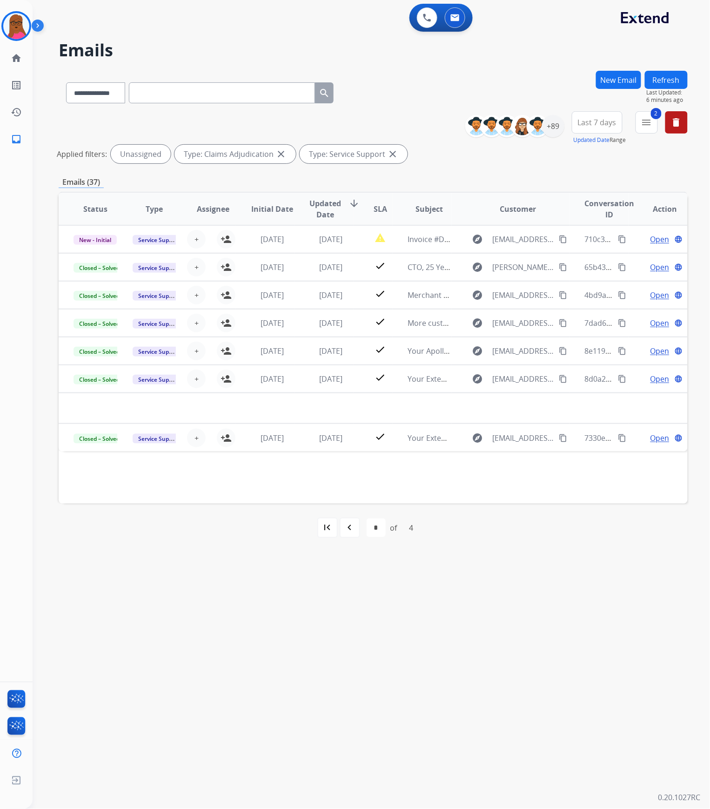
scroll to position [0, 0]
click at [617, 84] on button "New Email" at bounding box center [618, 80] width 45 height 18
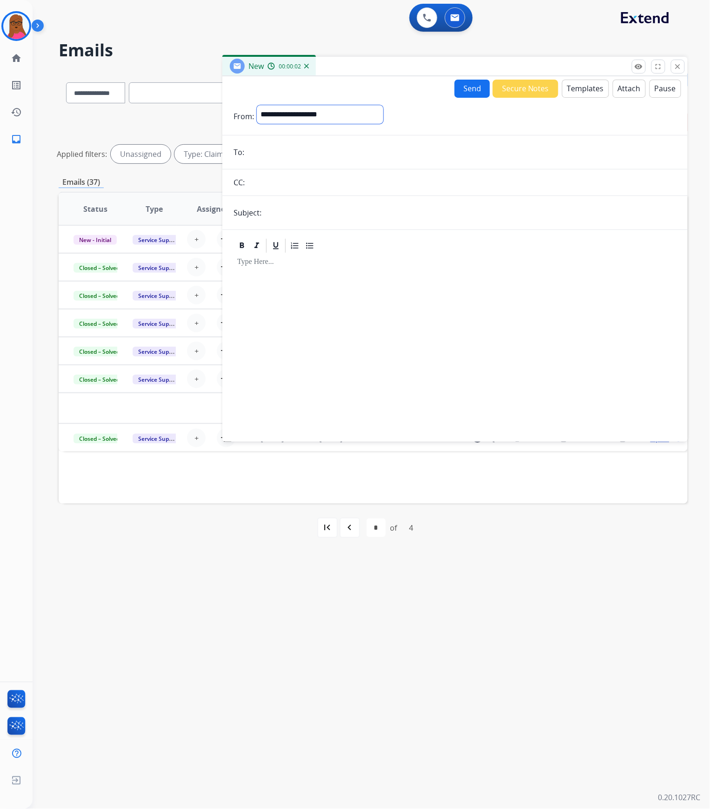
click at [306, 120] on select "**********" at bounding box center [320, 114] width 127 height 19
click at [349, 114] on select "**********" at bounding box center [320, 114] width 127 height 19
select select "**********"
click at [257, 105] on select "**********" at bounding box center [320, 114] width 127 height 19
click at [331, 155] on input "email" at bounding box center [462, 153] width 430 height 19
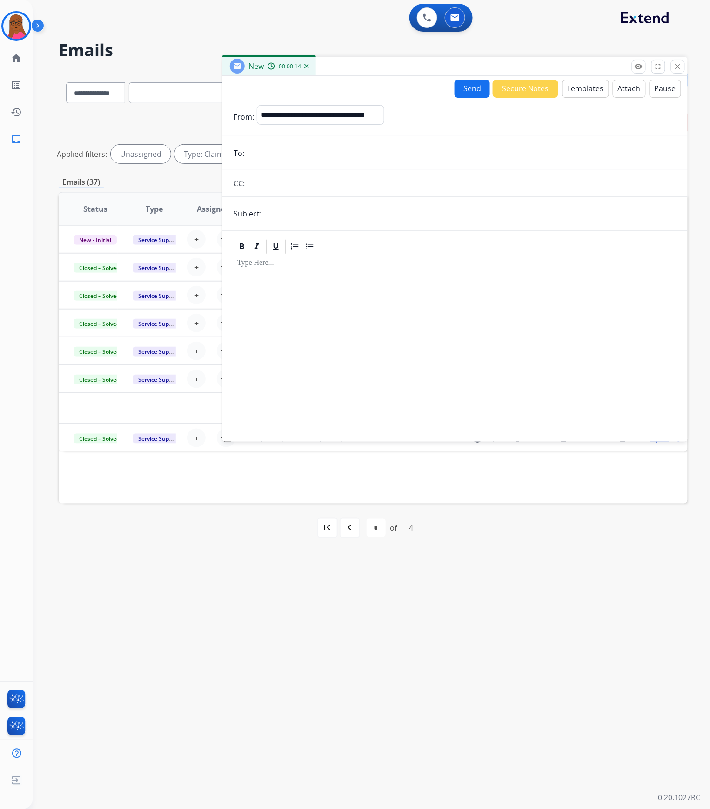
paste input "**********"
type input "**********"
click at [362, 209] on input "text" at bounding box center [470, 213] width 412 height 19
type input "**********"
click at [585, 90] on button "Templates" at bounding box center [585, 89] width 47 height 18
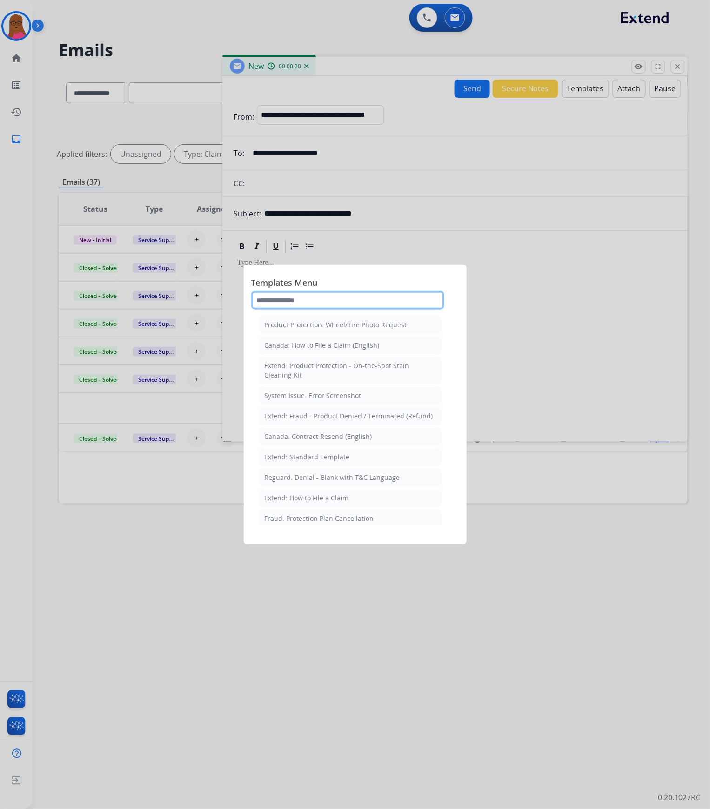
click at [337, 293] on input "text" at bounding box center [347, 300] width 193 height 19
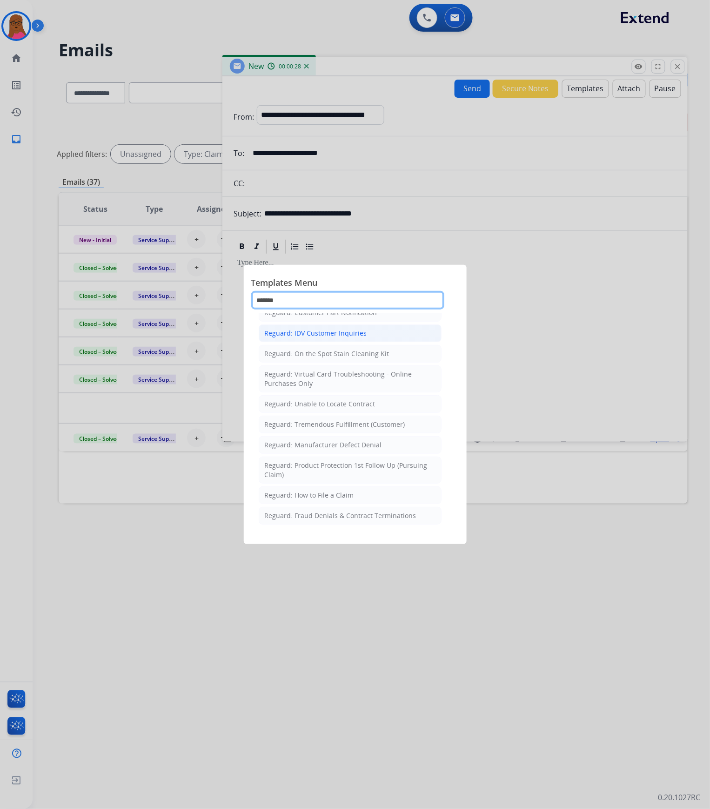
scroll to position [152, 0]
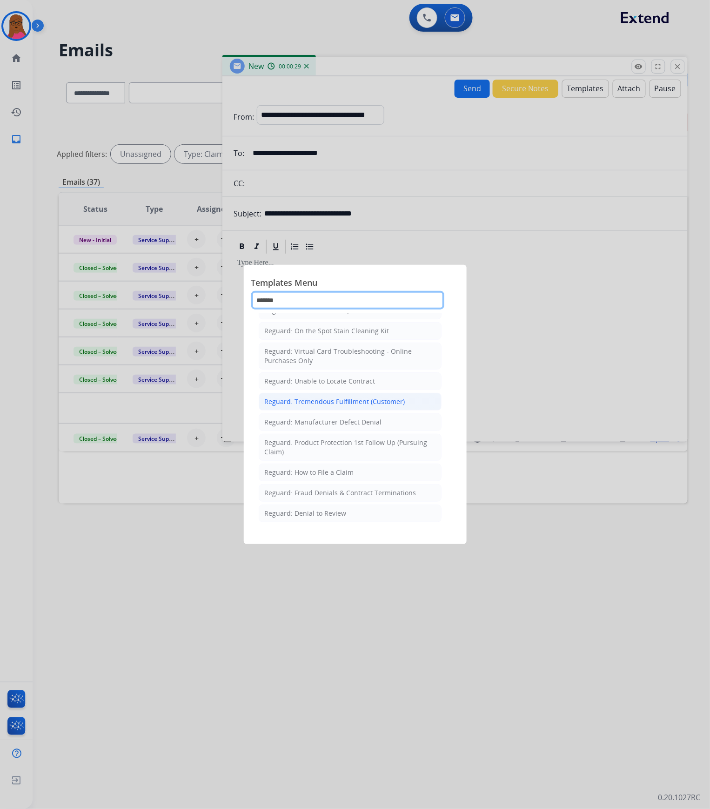
type input "*******"
click at [334, 398] on div "Reguard: Tremendous Fulfillment (Customer)" at bounding box center [335, 401] width 141 height 9
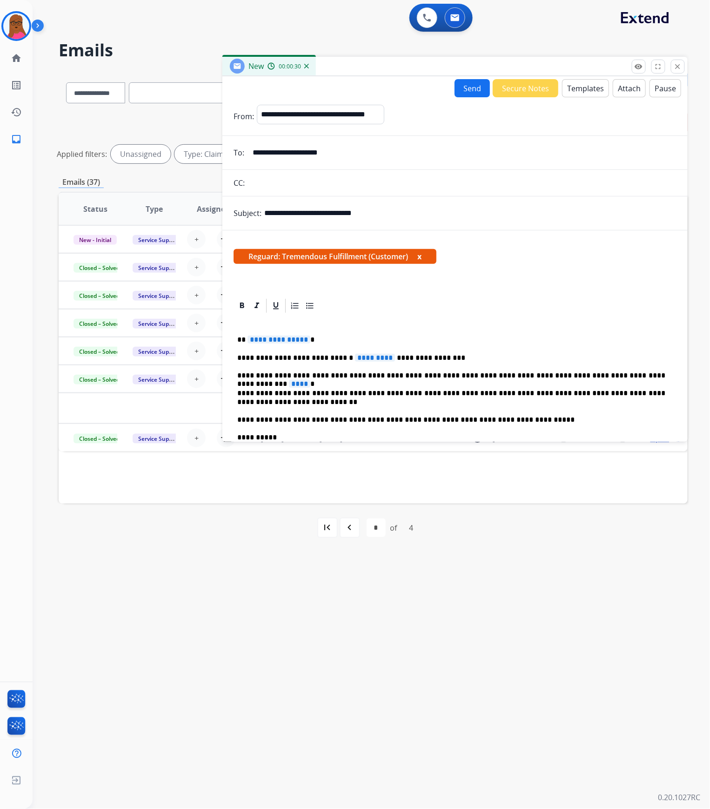
click at [288, 337] on span "**********" at bounding box center [279, 340] width 63 height 8
click at [288, 339] on span "**********" at bounding box center [279, 340] width 63 height 8
click at [356, 356] on span "*********" at bounding box center [375, 358] width 40 height 8
click at [310, 380] on span "****" at bounding box center [299, 384] width 21 height 8
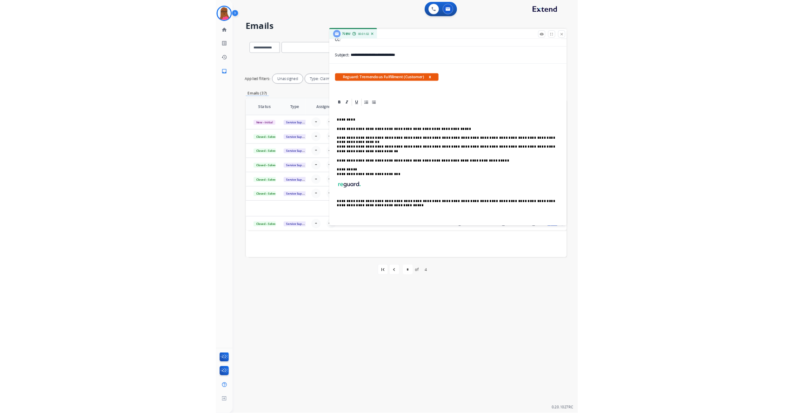
scroll to position [0, 0]
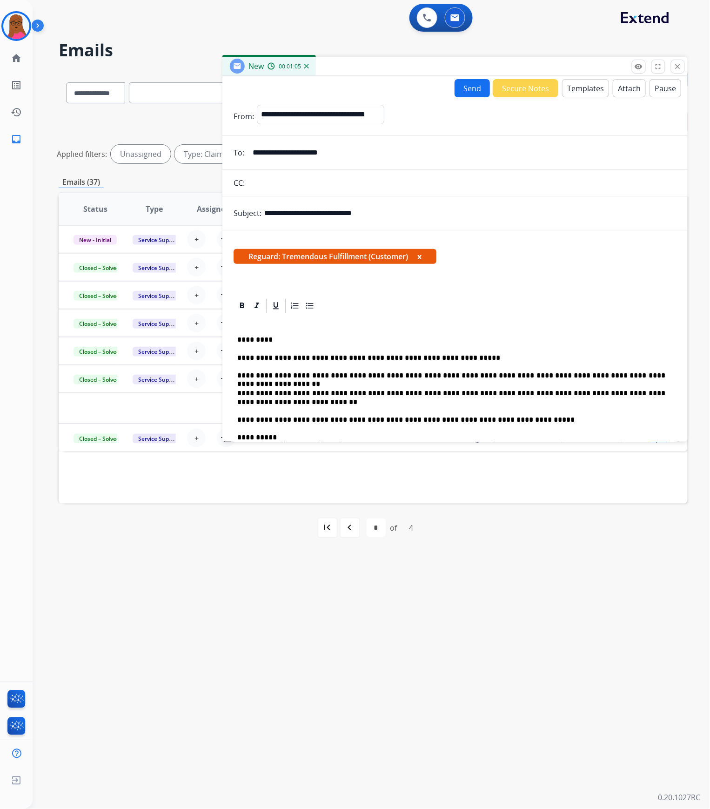
click at [421, 256] on button "x" at bounding box center [419, 256] width 4 height 11
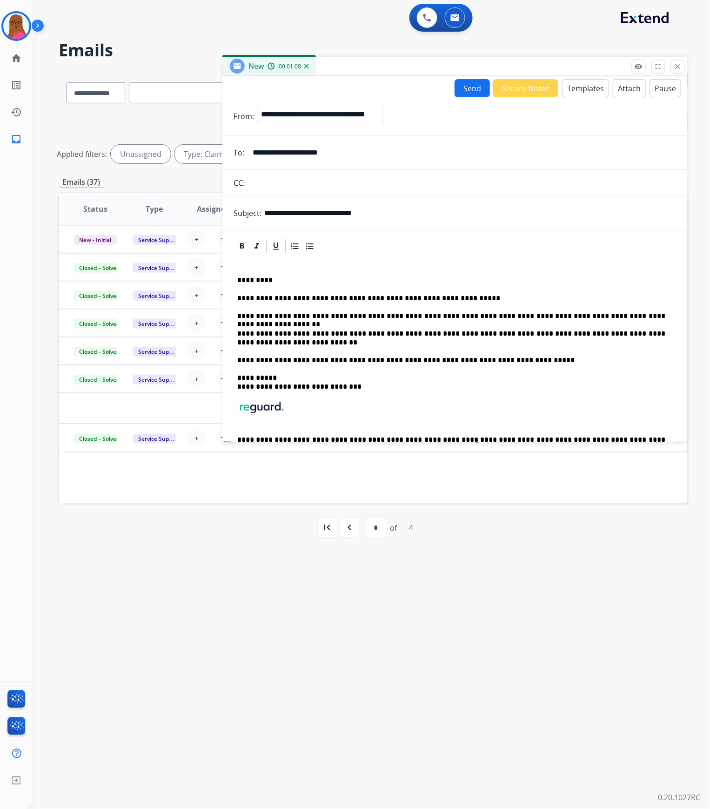
click at [457, 88] on button "Send" at bounding box center [472, 88] width 35 height 18
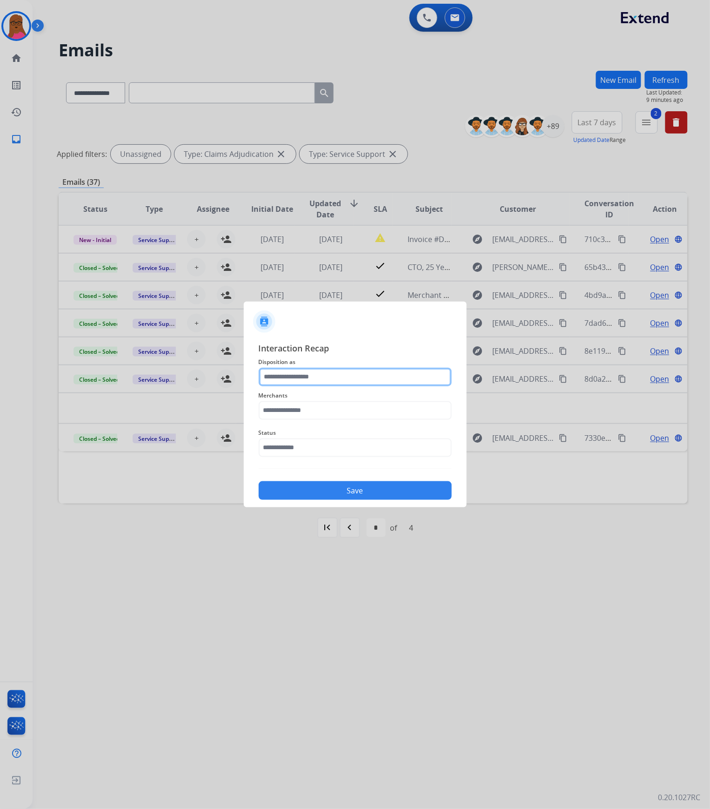
click at [300, 370] on input "text" at bounding box center [355, 377] width 193 height 19
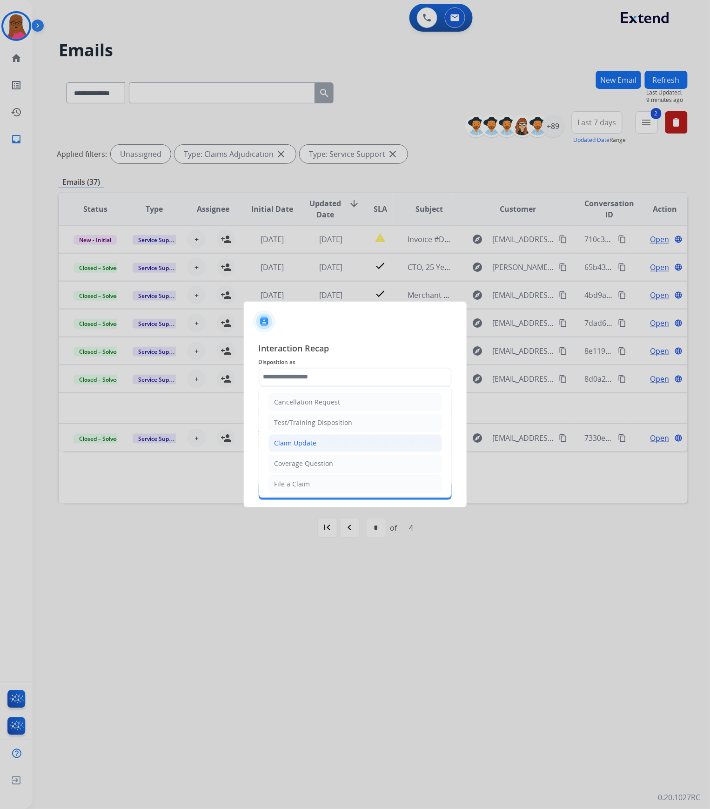
click at [297, 448] on div "Claim Update" at bounding box center [296, 442] width 42 height 9
type input "**********"
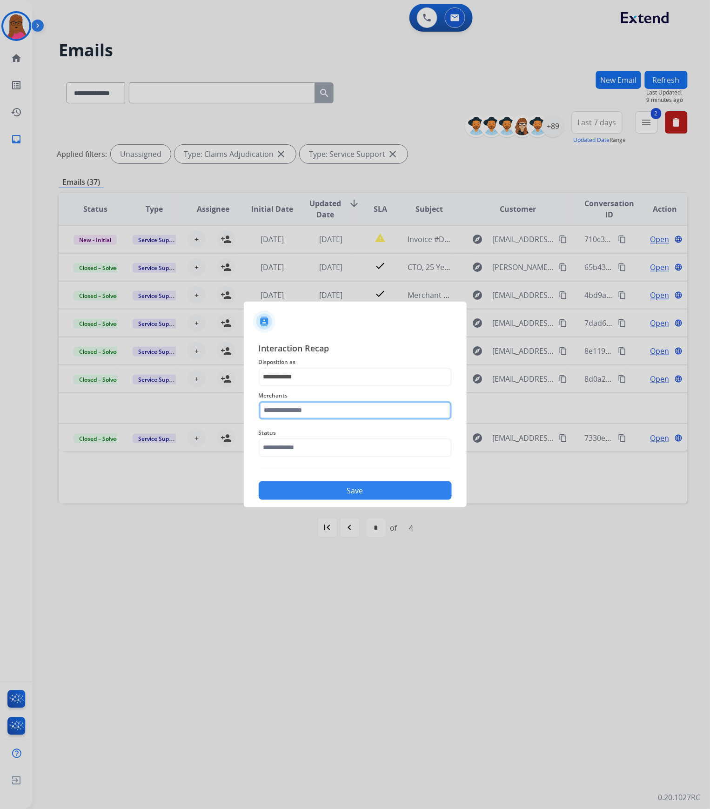
click at [308, 404] on input "text" at bounding box center [355, 410] width 193 height 19
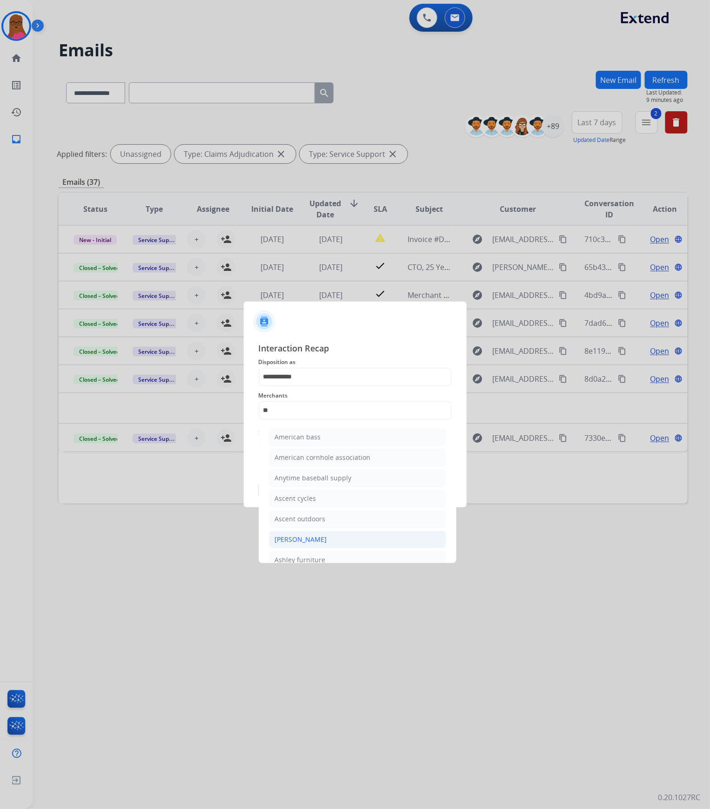
click at [300, 540] on div "[PERSON_NAME]" at bounding box center [301, 539] width 52 height 9
type input "**********"
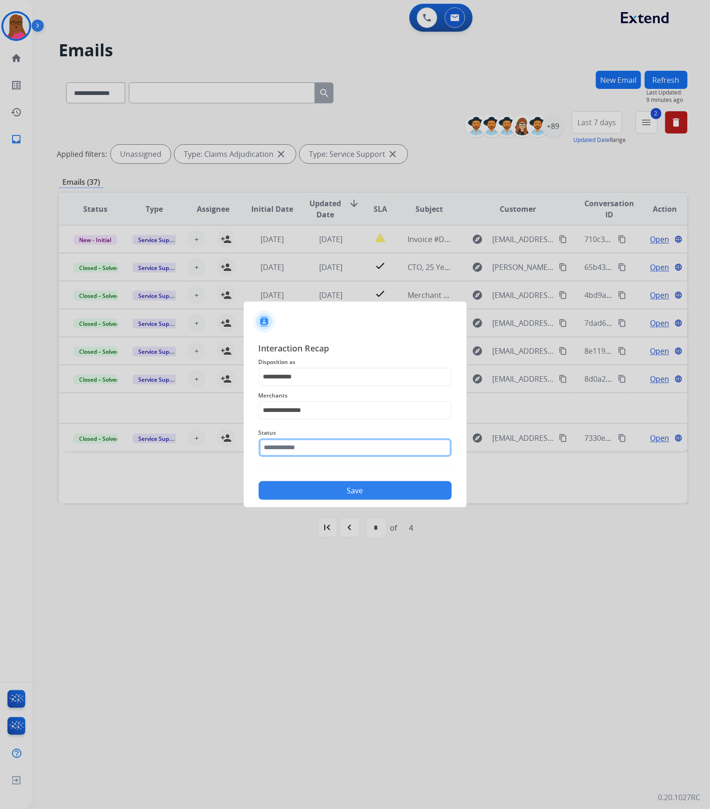
click at [330, 453] on input "text" at bounding box center [355, 447] width 193 height 19
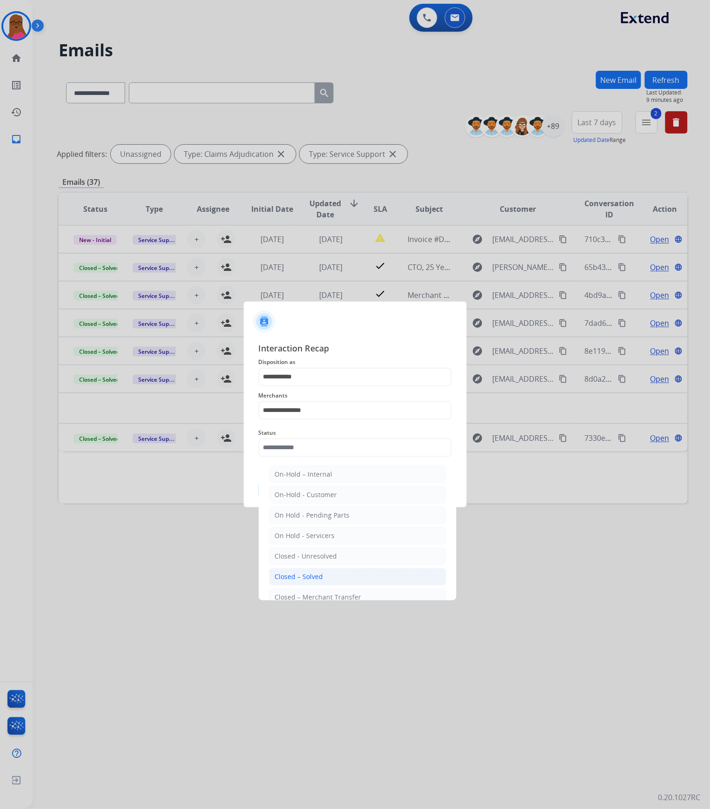
click at [325, 574] on li "Closed – Solved" at bounding box center [357, 577] width 177 height 18
type input "**********"
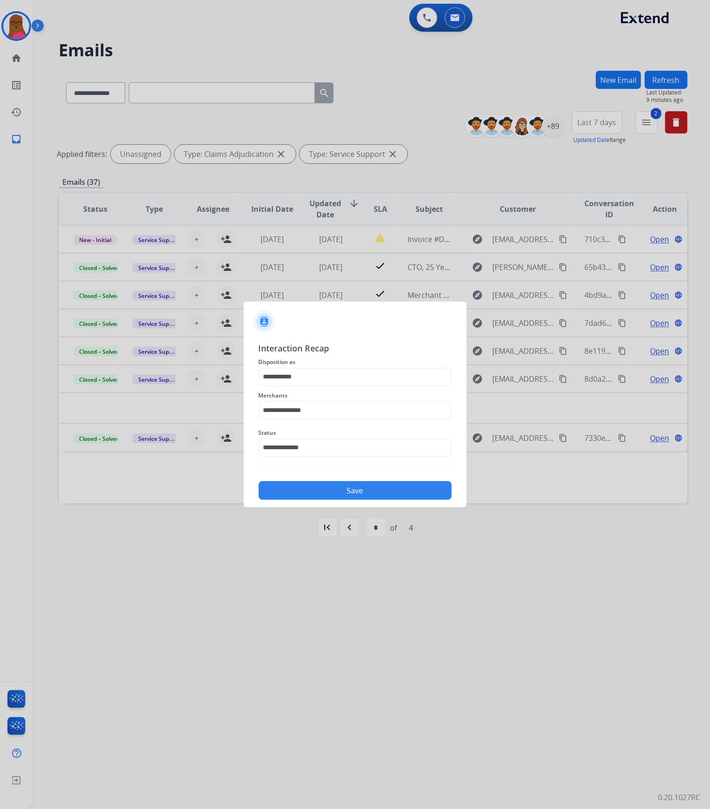
click at [365, 494] on button "Save" at bounding box center [355, 490] width 193 height 19
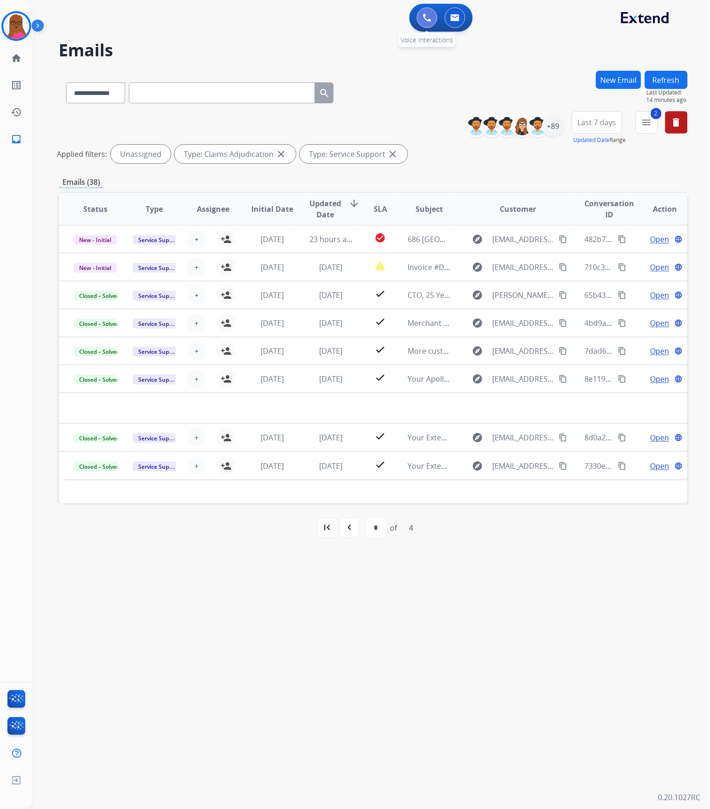
click at [420, 24] on button at bounding box center [427, 17] width 20 height 20
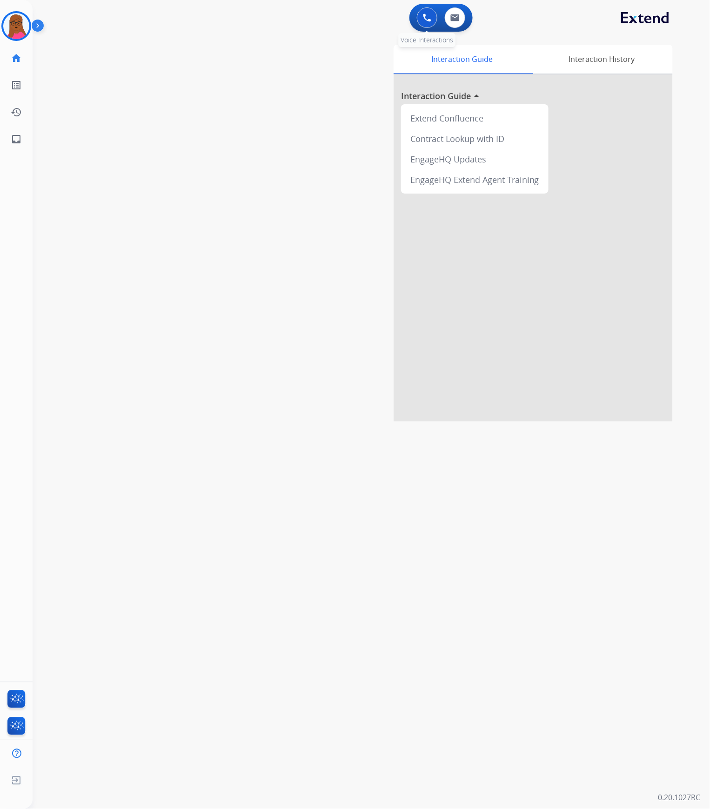
click at [426, 17] on img at bounding box center [427, 17] width 8 height 8
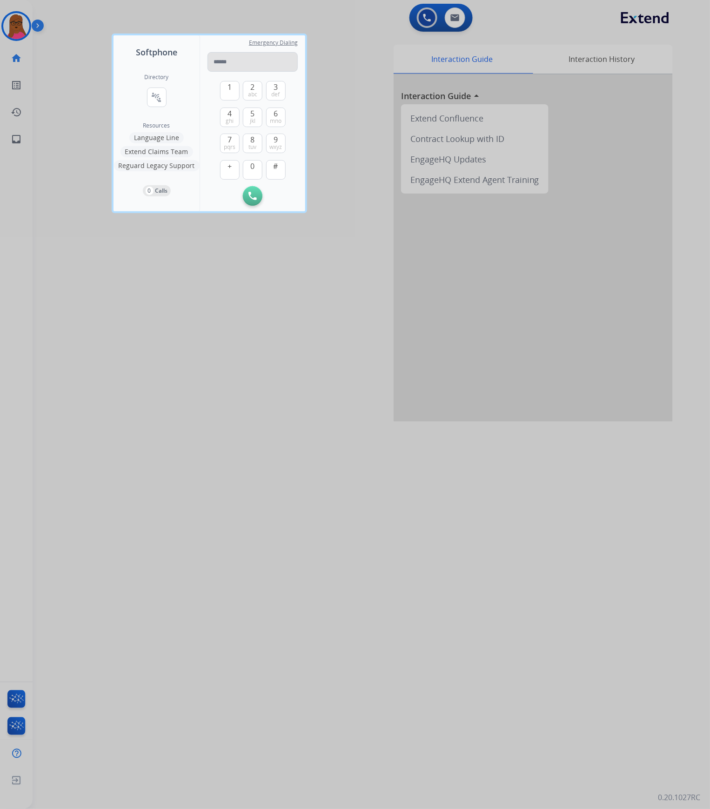
click at [269, 54] on input "tel" at bounding box center [253, 62] width 90 height 20
type input "**********"
click at [252, 194] on img at bounding box center [252, 196] width 8 height 8
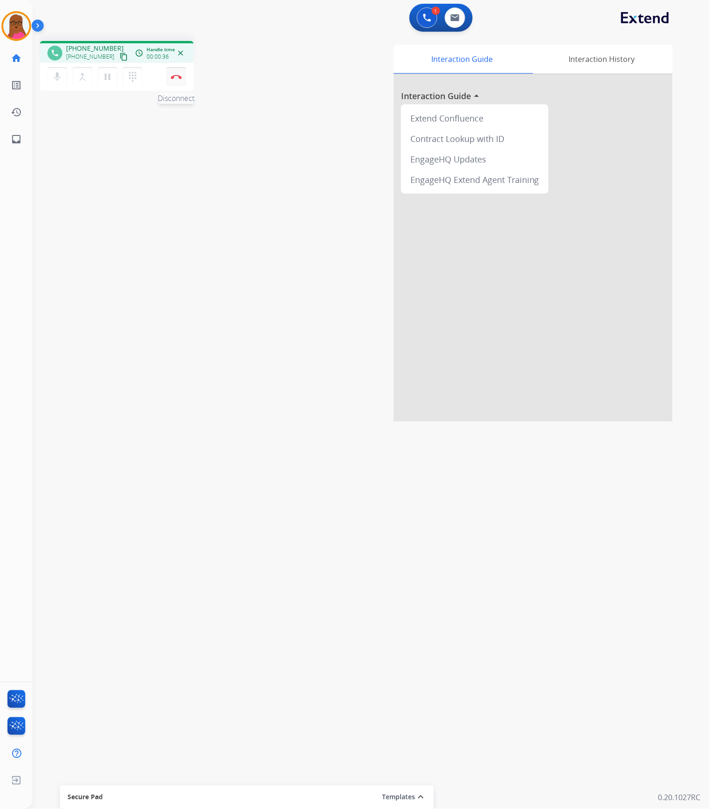
click at [175, 77] on img at bounding box center [176, 76] width 11 height 5
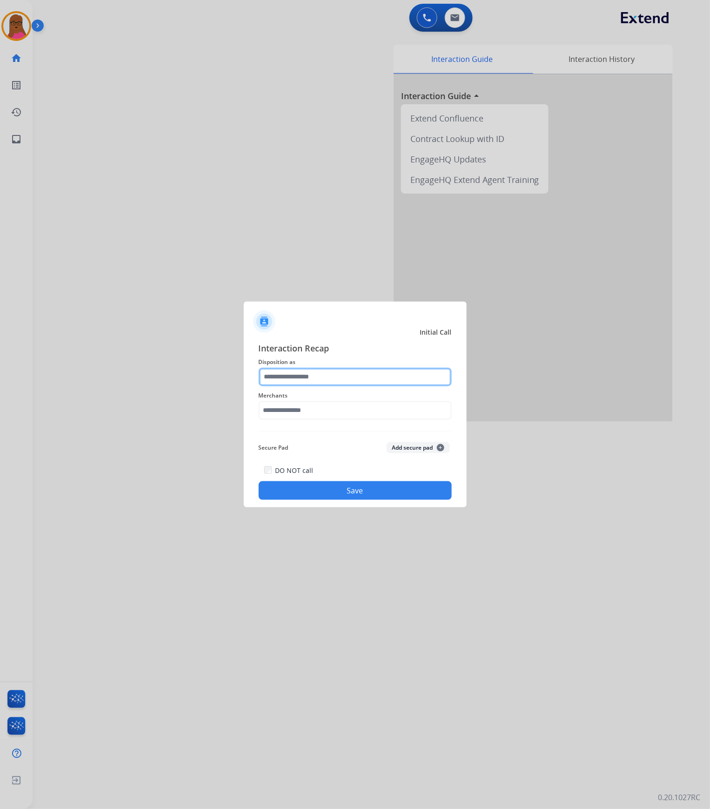
click at [354, 372] on input "text" at bounding box center [355, 377] width 193 height 19
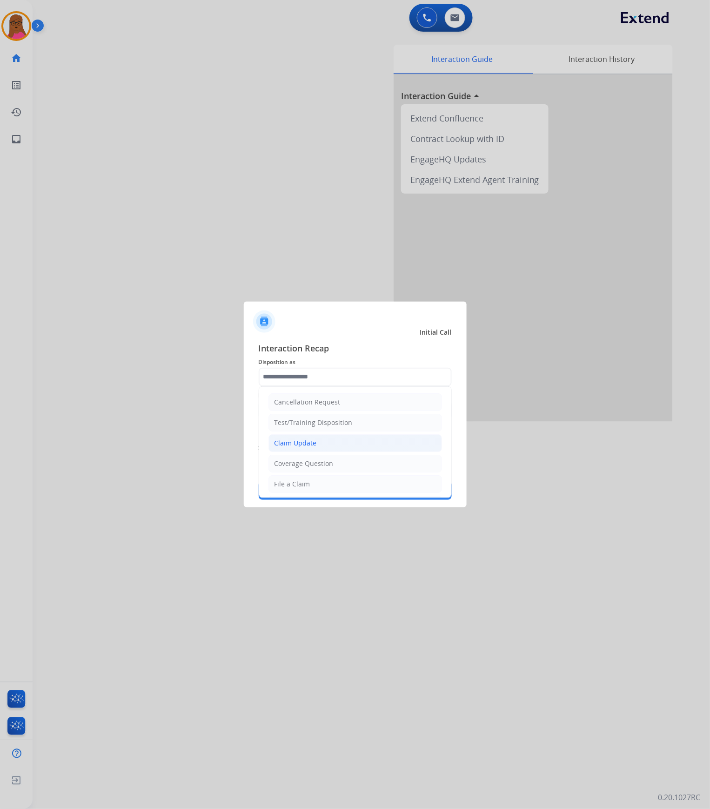
click at [322, 447] on li "Claim Update" at bounding box center [356, 443] width 174 height 18
type input "**********"
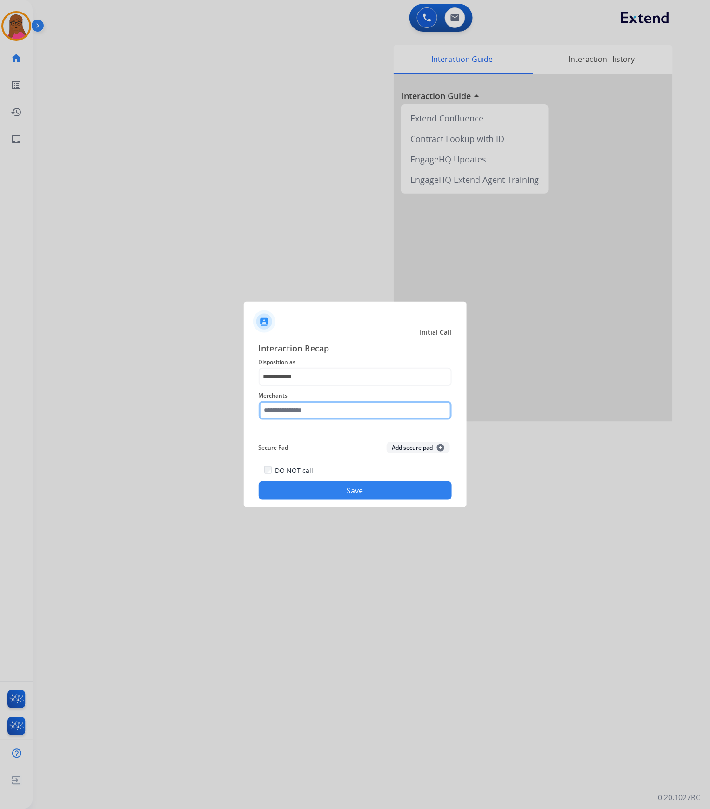
click at [332, 411] on input "text" at bounding box center [355, 410] width 193 height 19
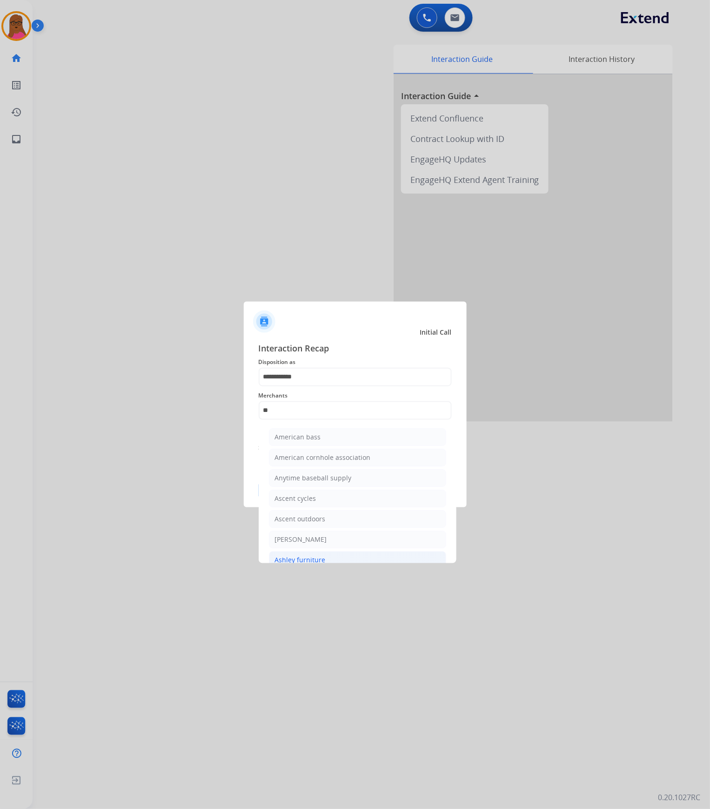
click at [354, 559] on li "Ashley furniture" at bounding box center [357, 560] width 177 height 18
type input "**********"
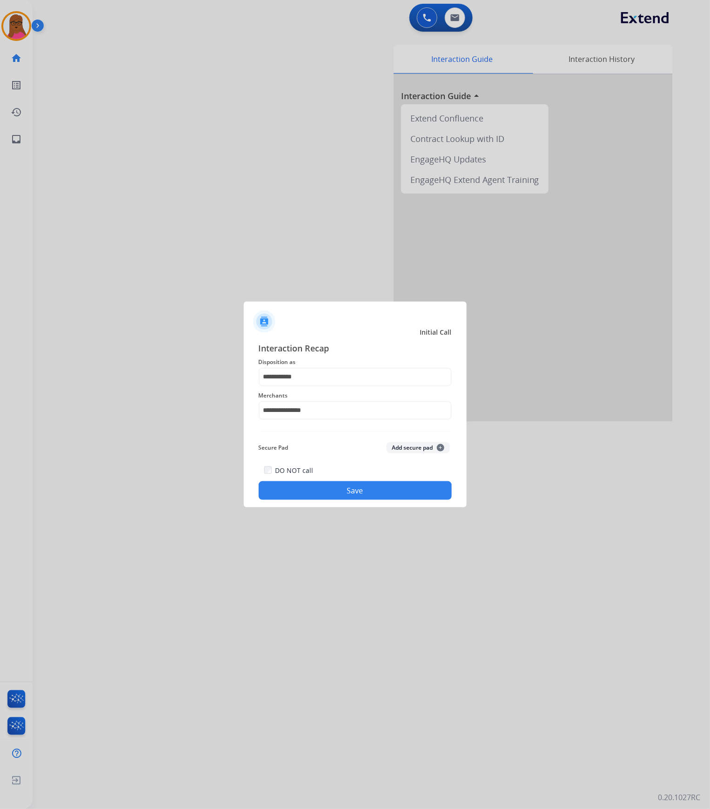
click at [362, 497] on button "Save" at bounding box center [355, 490] width 193 height 19
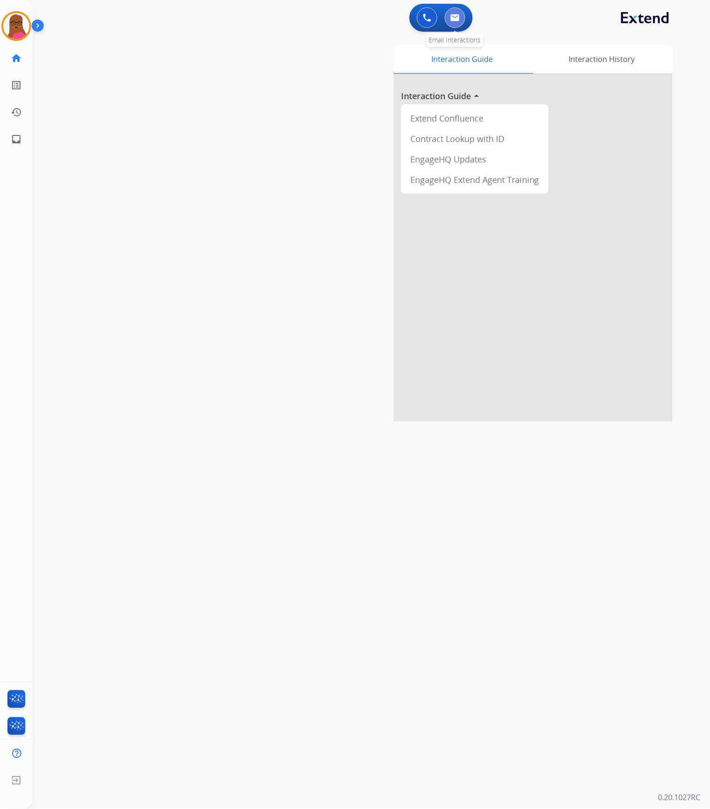
click at [456, 15] on img at bounding box center [454, 17] width 9 height 7
select select "**********"
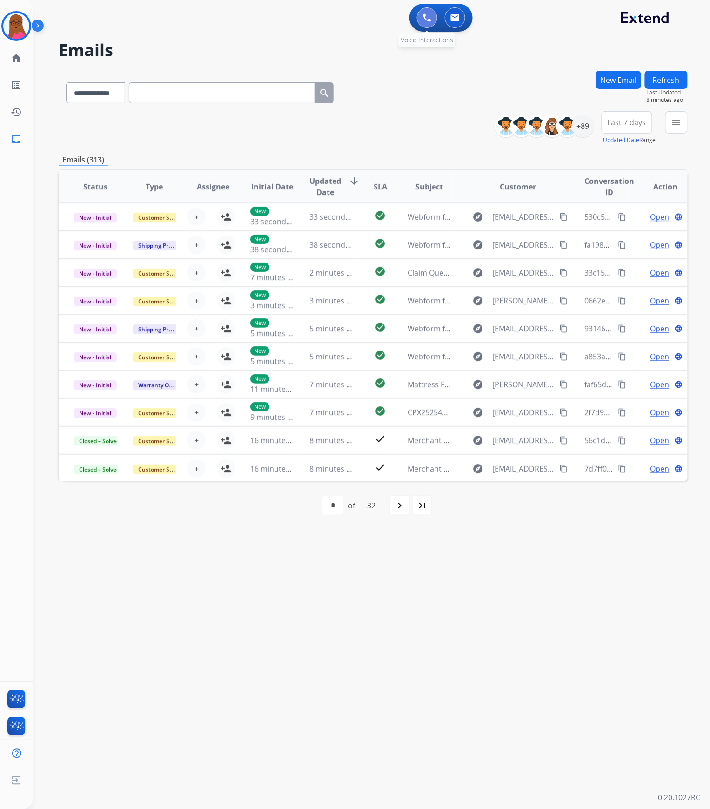
click at [423, 13] on img at bounding box center [427, 17] width 8 height 8
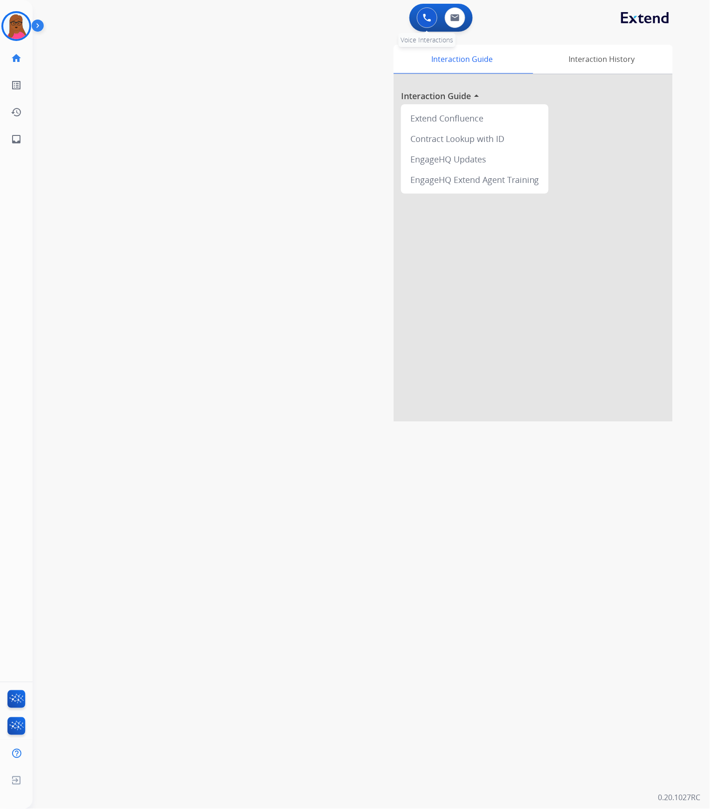
click at [427, 20] on img at bounding box center [427, 17] width 8 height 8
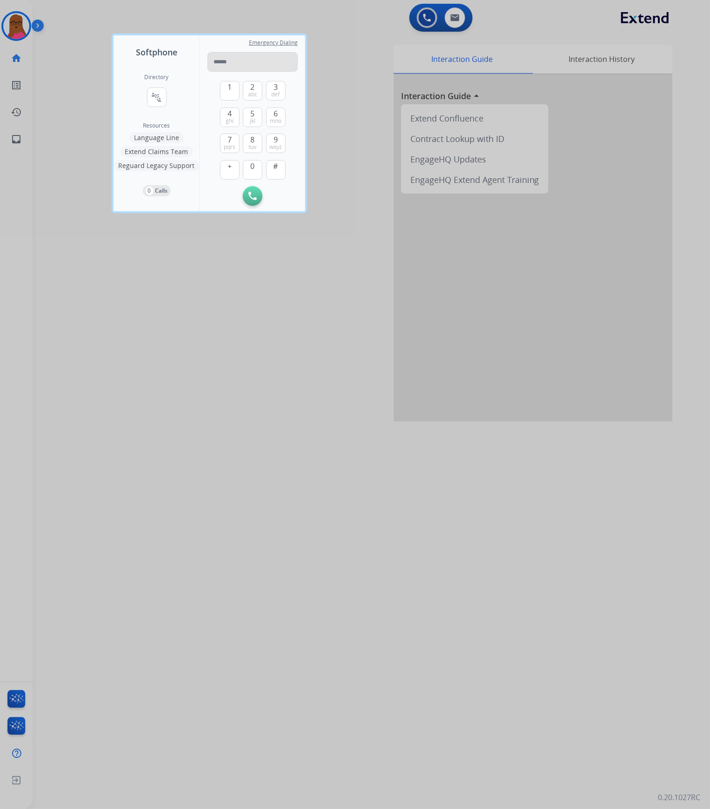
click at [248, 64] on input "tel" at bounding box center [253, 62] width 90 height 20
type input "**********"
click at [254, 194] on img at bounding box center [252, 196] width 8 height 8
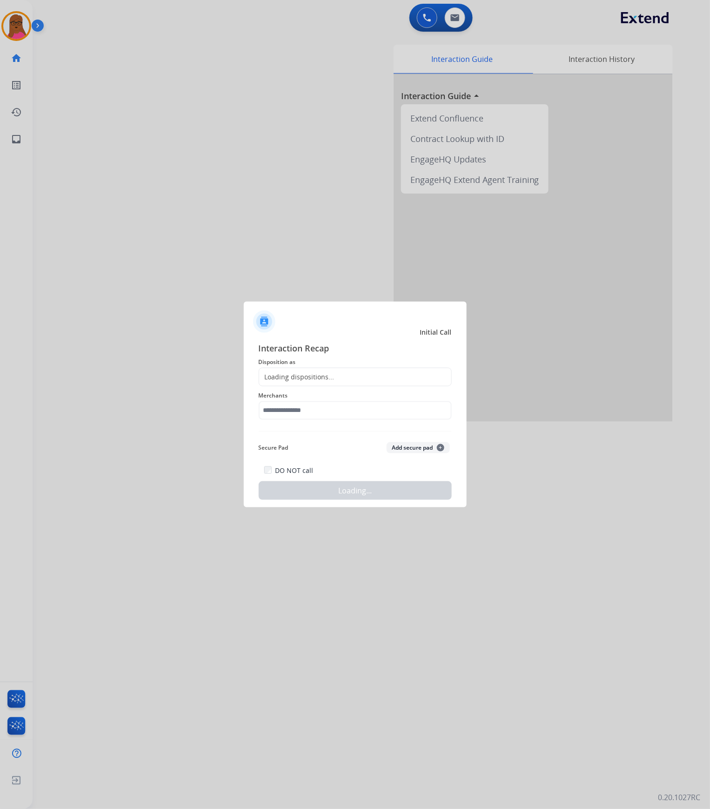
click at [175, 77] on div at bounding box center [355, 404] width 710 height 809
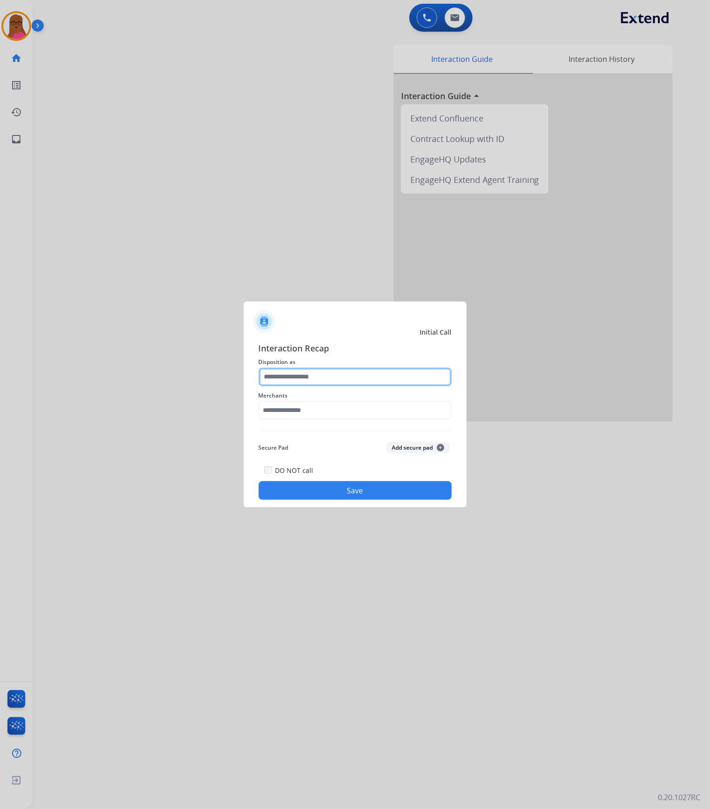
click at [315, 369] on input "text" at bounding box center [355, 377] width 193 height 19
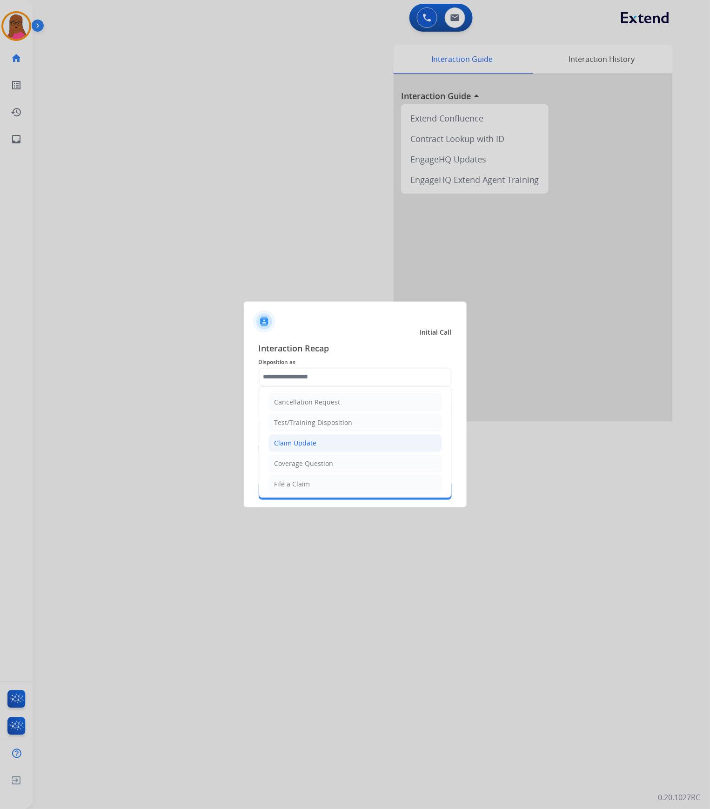
click at [309, 442] on div "Claim Update" at bounding box center [296, 442] width 42 height 9
type input "**********"
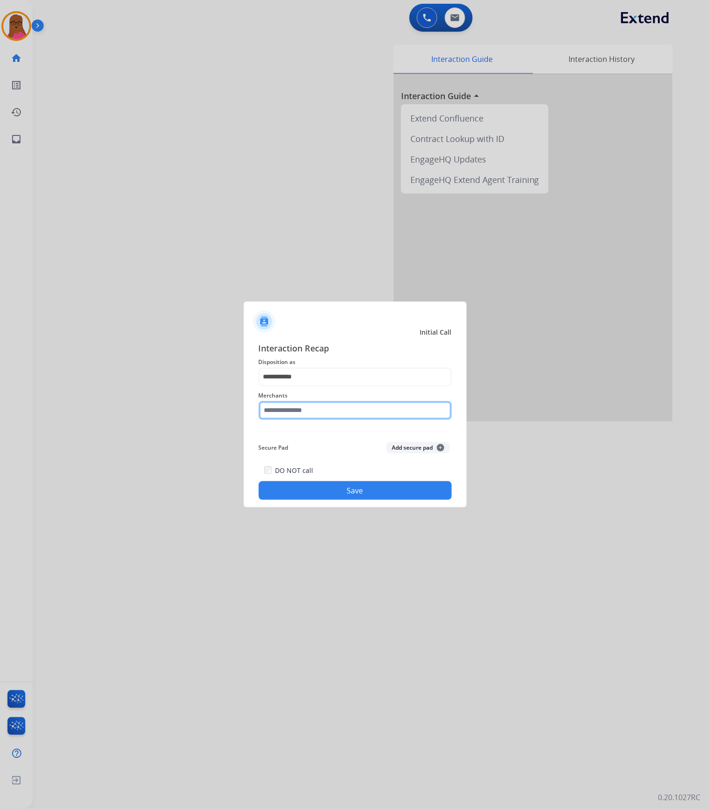
click at [321, 410] on input "text" at bounding box center [355, 410] width 193 height 19
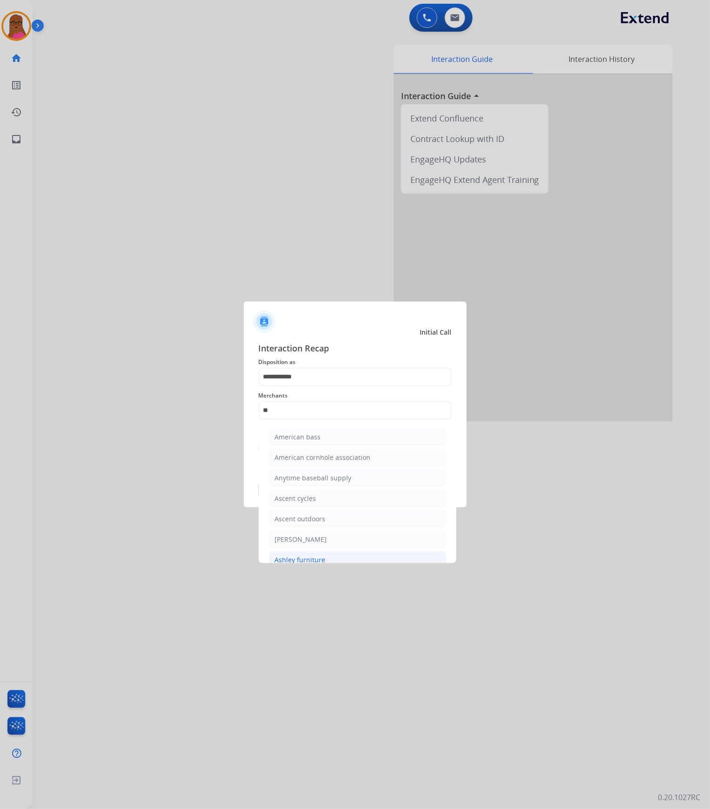
click at [325, 557] on li "Ashley furniture" at bounding box center [357, 560] width 177 height 18
type input "**********"
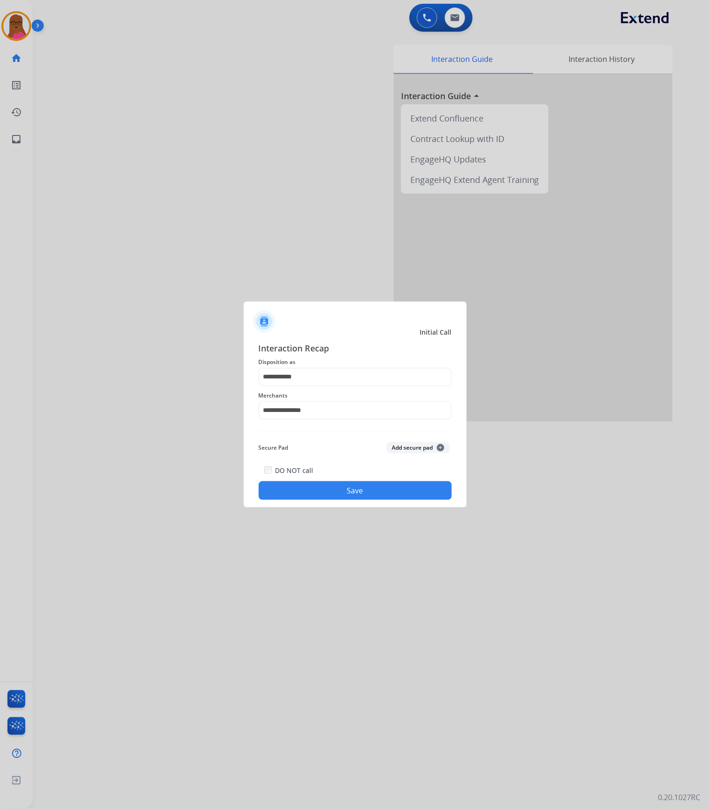
click at [384, 485] on button "Save" at bounding box center [355, 490] width 193 height 19
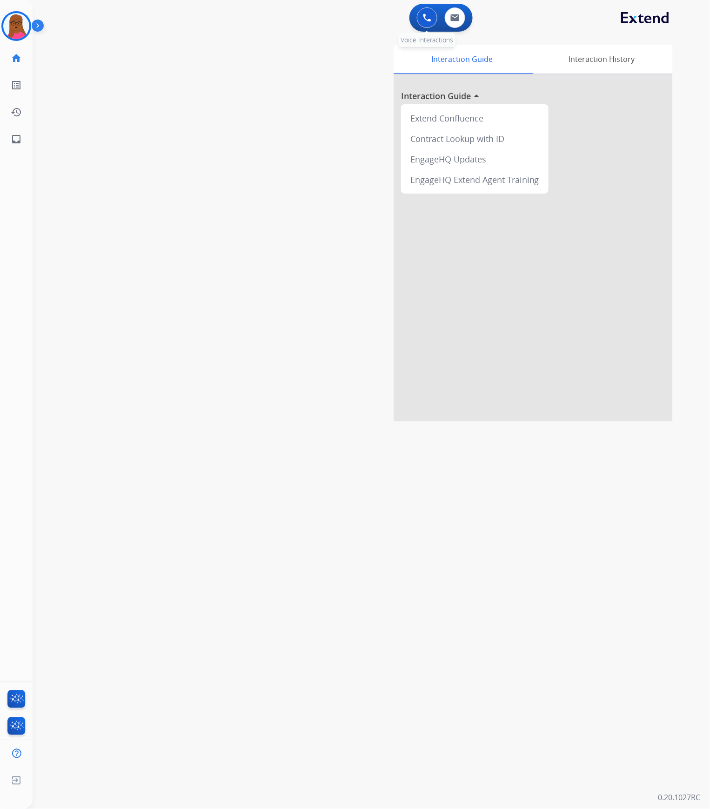
click at [429, 21] on img at bounding box center [427, 17] width 8 height 8
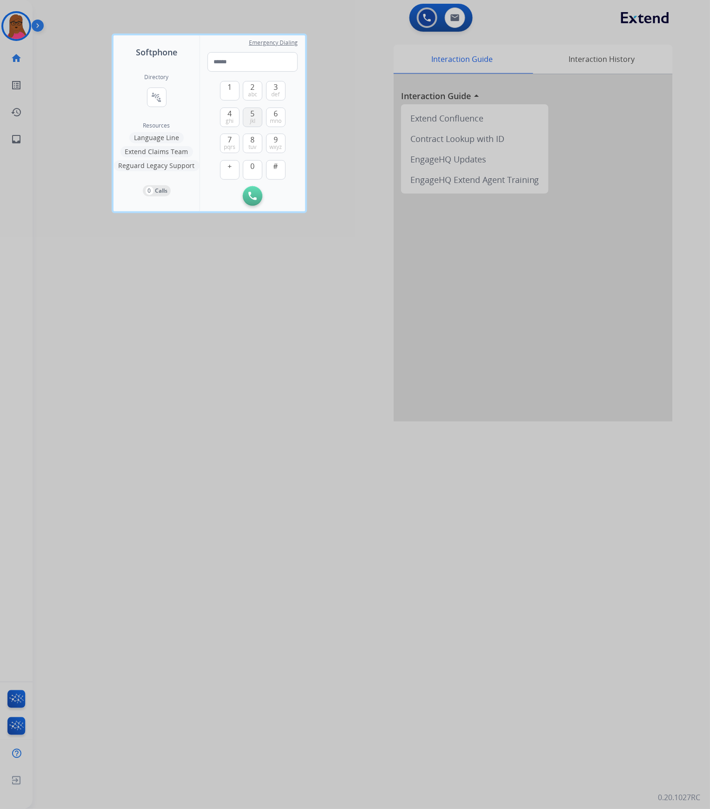
drag, startPoint x: 228, startPoint y: 84, endPoint x: 246, endPoint y: 121, distance: 41.4
click at [228, 84] on span "1" at bounding box center [230, 86] width 4 height 11
click at [254, 138] on span "8" at bounding box center [253, 139] width 4 height 11
click at [275, 117] on span "mno" at bounding box center [276, 120] width 12 height 7
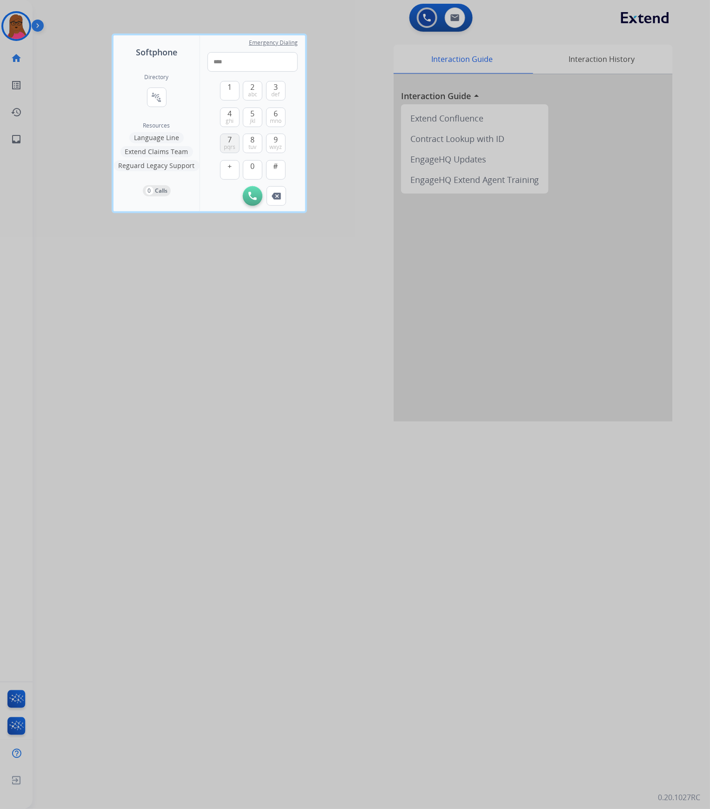
click at [229, 139] on span "7" at bounding box center [230, 139] width 4 height 11
click at [253, 146] on span "tuv" at bounding box center [253, 146] width 8 height 7
click at [232, 141] on button "7 pqrs" at bounding box center [230, 144] width 20 height 20
click at [272, 144] on span "wxyz" at bounding box center [275, 146] width 13 height 7
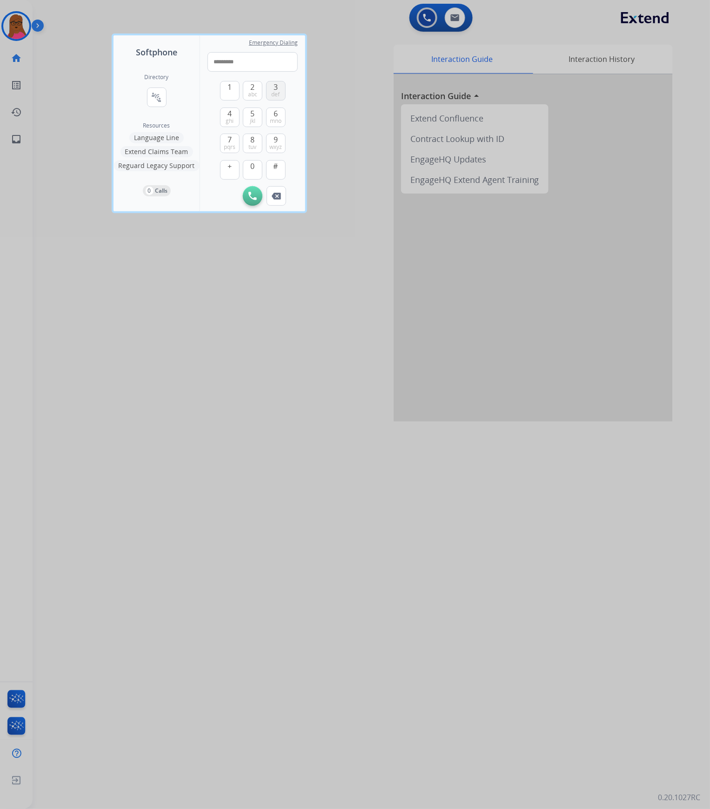
click at [282, 92] on button "3 def" at bounding box center [276, 91] width 20 height 20
click at [256, 168] on button "0" at bounding box center [253, 170] width 20 height 20
type input "**********"
click at [249, 195] on img at bounding box center [252, 196] width 8 height 8
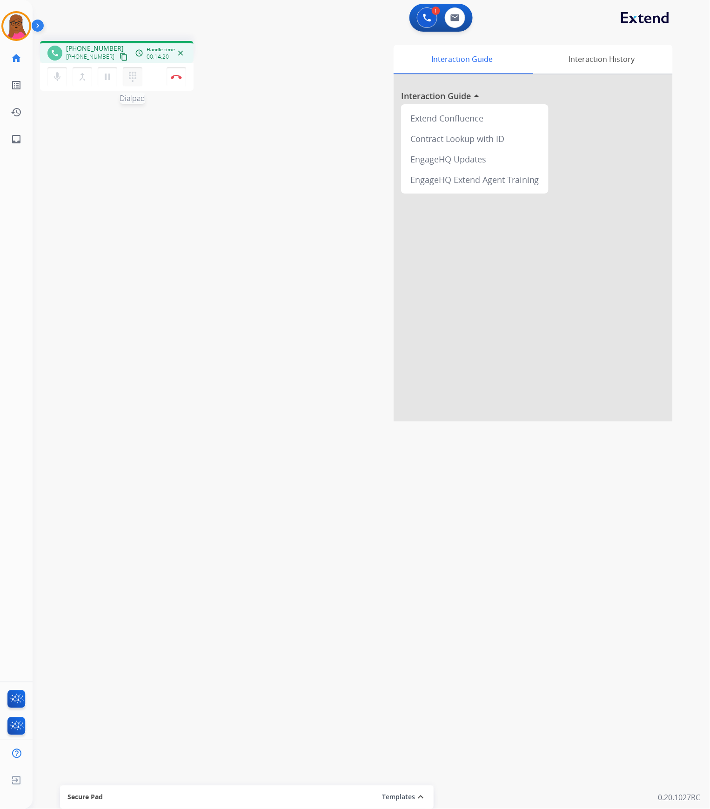
click at [136, 75] on mat-icon "dialpad" at bounding box center [132, 76] width 11 height 11
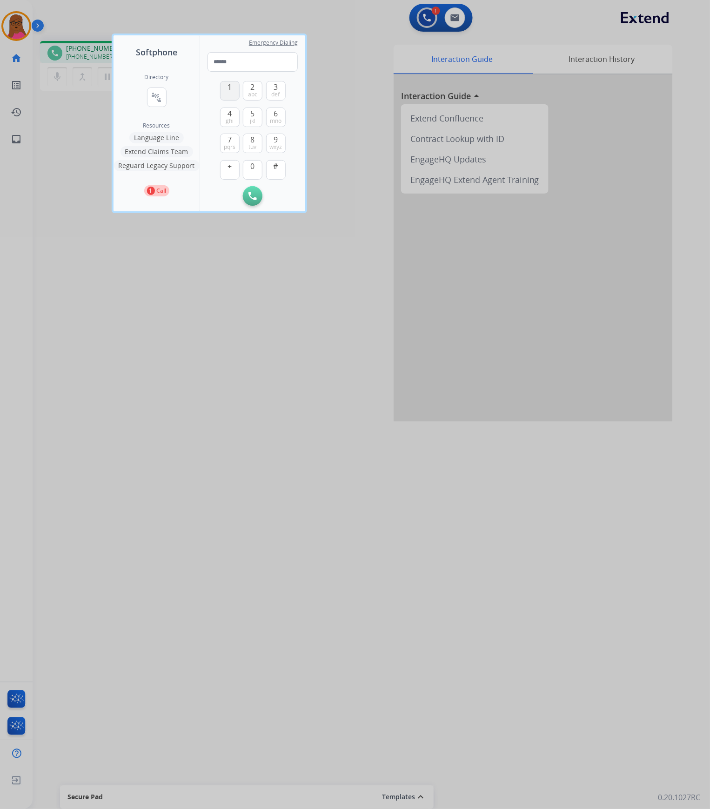
drag, startPoint x: 230, startPoint y: 90, endPoint x: 224, endPoint y: 90, distance: 6.0
click at [228, 90] on span "1" at bounding box center [230, 86] width 4 height 11
type input "*"
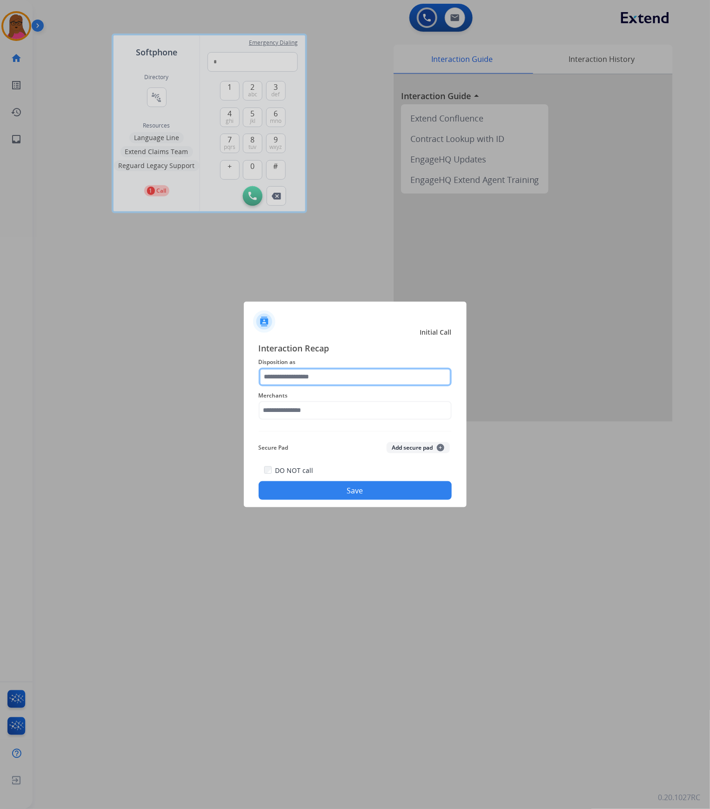
click at [302, 368] on input "text" at bounding box center [355, 377] width 193 height 19
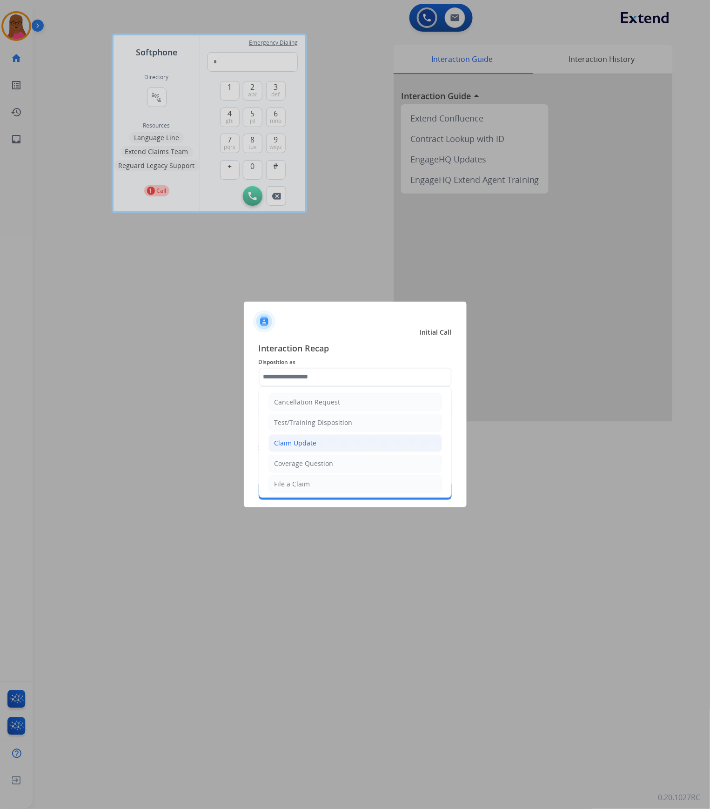
click at [282, 445] on div "Claim Update" at bounding box center [296, 442] width 42 height 9
type input "**********"
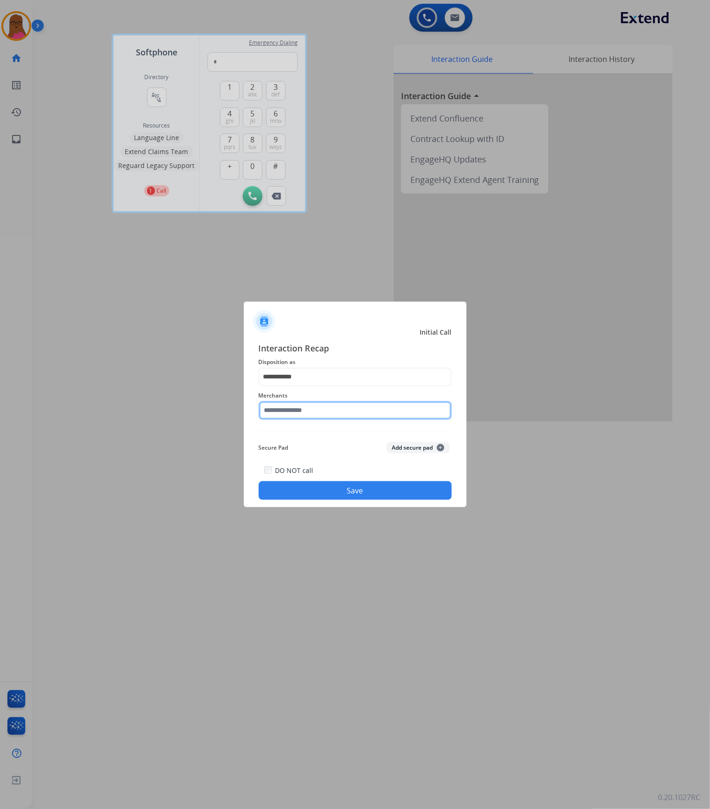
click at [327, 414] on input "text" at bounding box center [355, 410] width 193 height 19
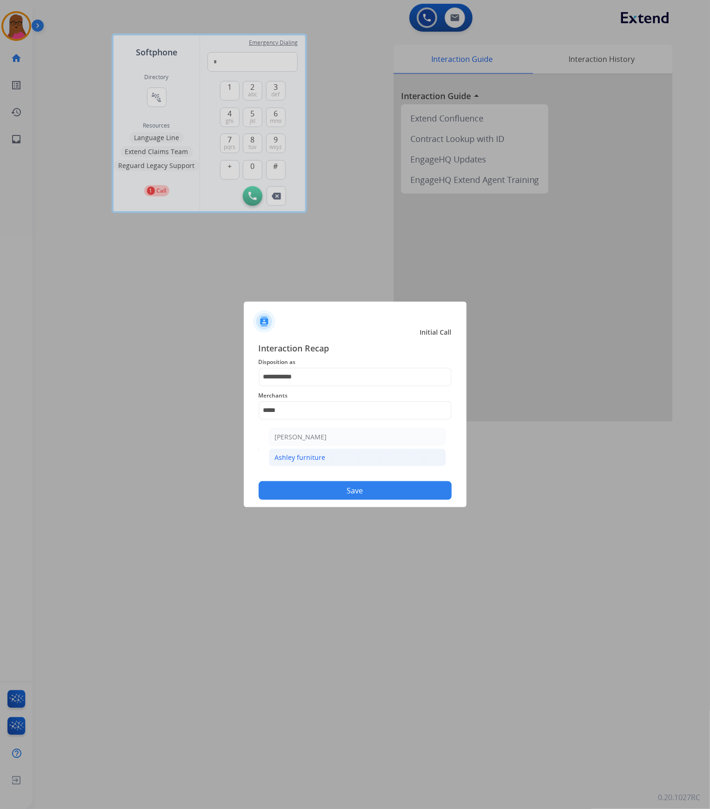
click at [335, 458] on li "Ashley furniture" at bounding box center [357, 458] width 177 height 18
type input "**********"
click at [385, 491] on button "Save" at bounding box center [355, 490] width 193 height 19
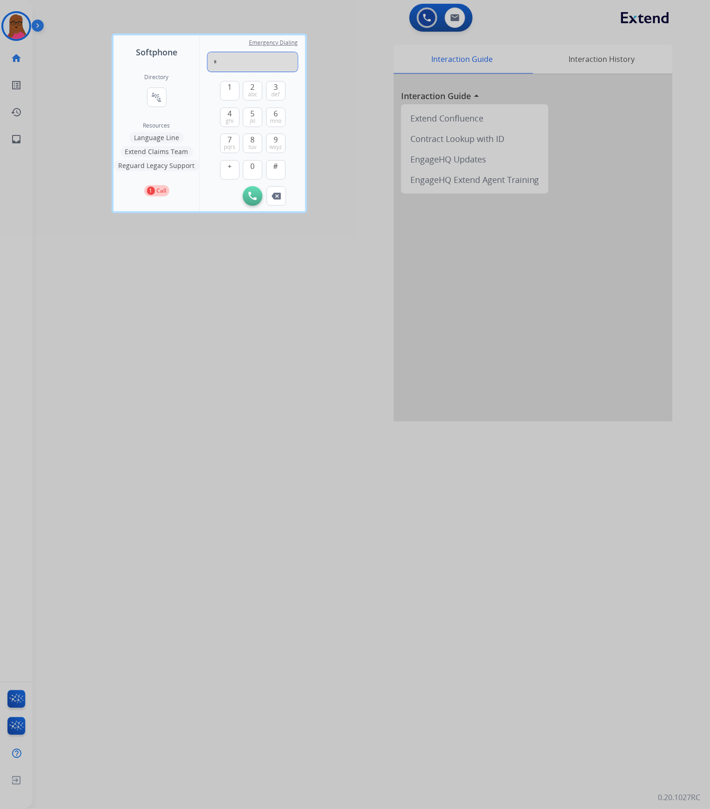
click at [248, 59] on input "*" at bounding box center [253, 62] width 90 height 20
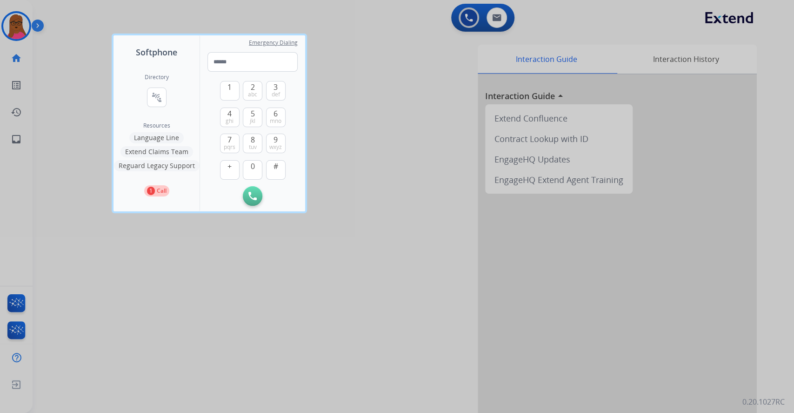
click at [422, 102] on div at bounding box center [397, 206] width 794 height 413
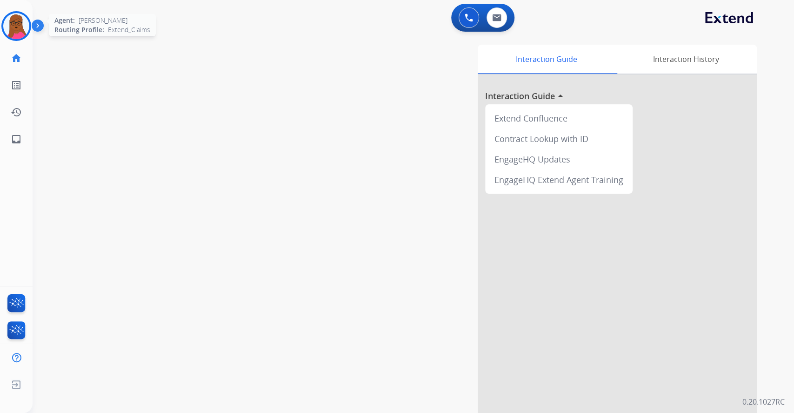
click at [13, 35] on img at bounding box center [16, 26] width 26 height 26
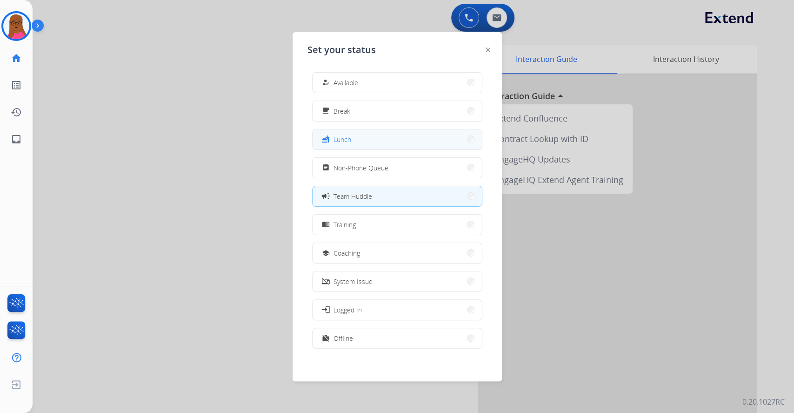
click at [354, 138] on button "fastfood Lunch" at bounding box center [397, 139] width 169 height 20
